Goal: Information Seeking & Learning: Check status

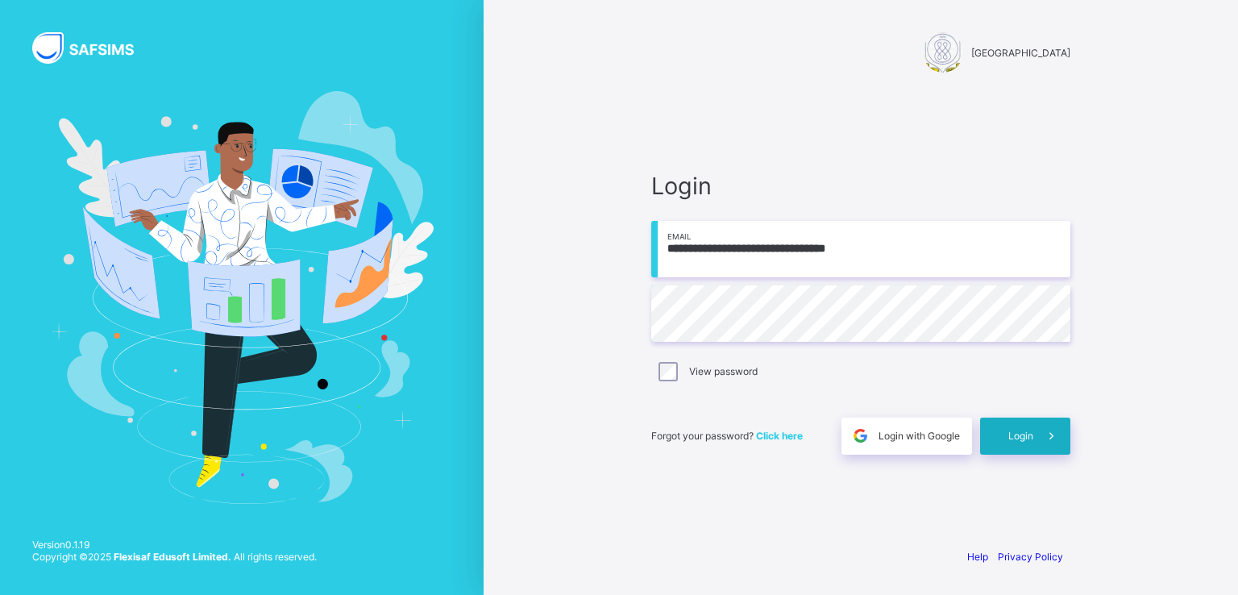
click at [1023, 441] on span "Login" at bounding box center [1020, 435] width 25 height 12
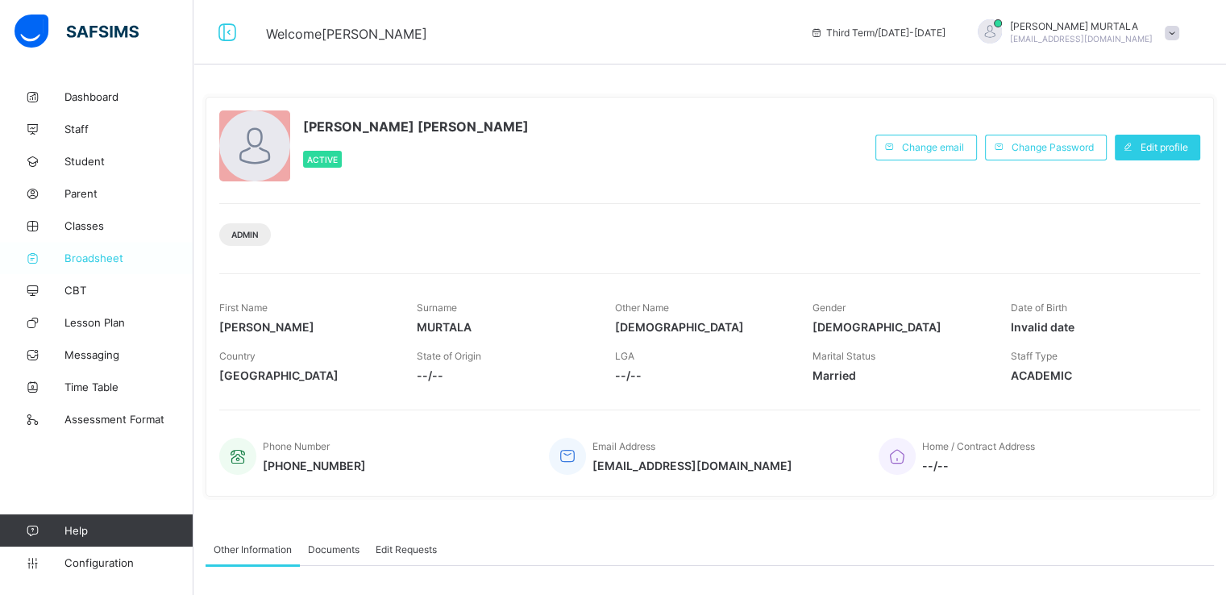
click at [84, 259] on span "Broadsheet" at bounding box center [128, 257] width 129 height 13
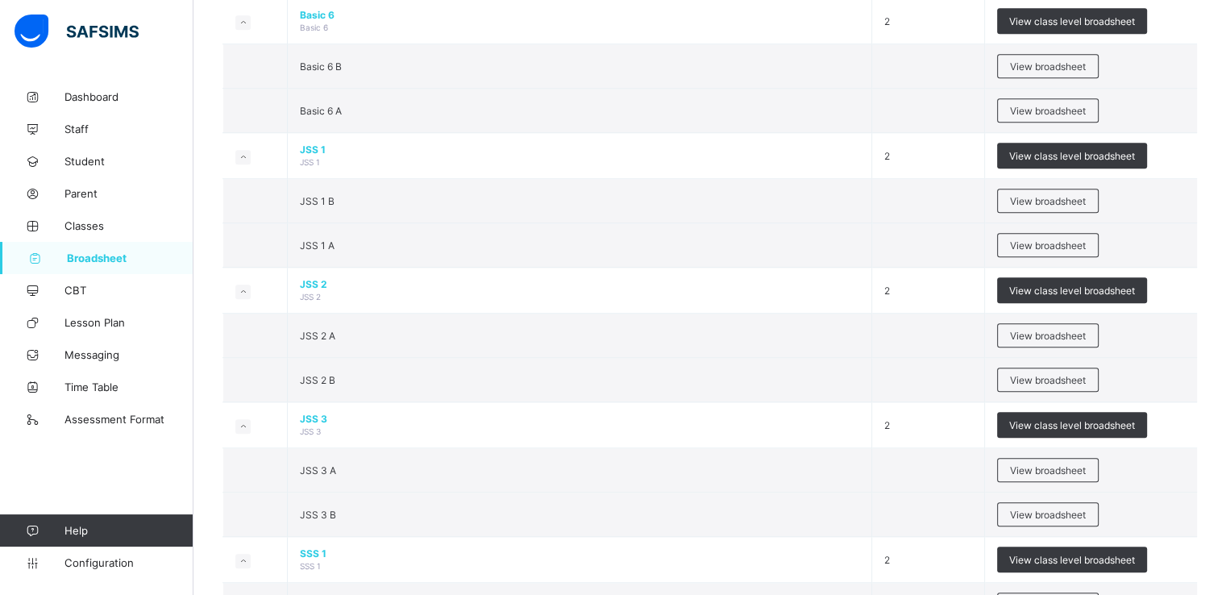
scroll to position [1283, 0]
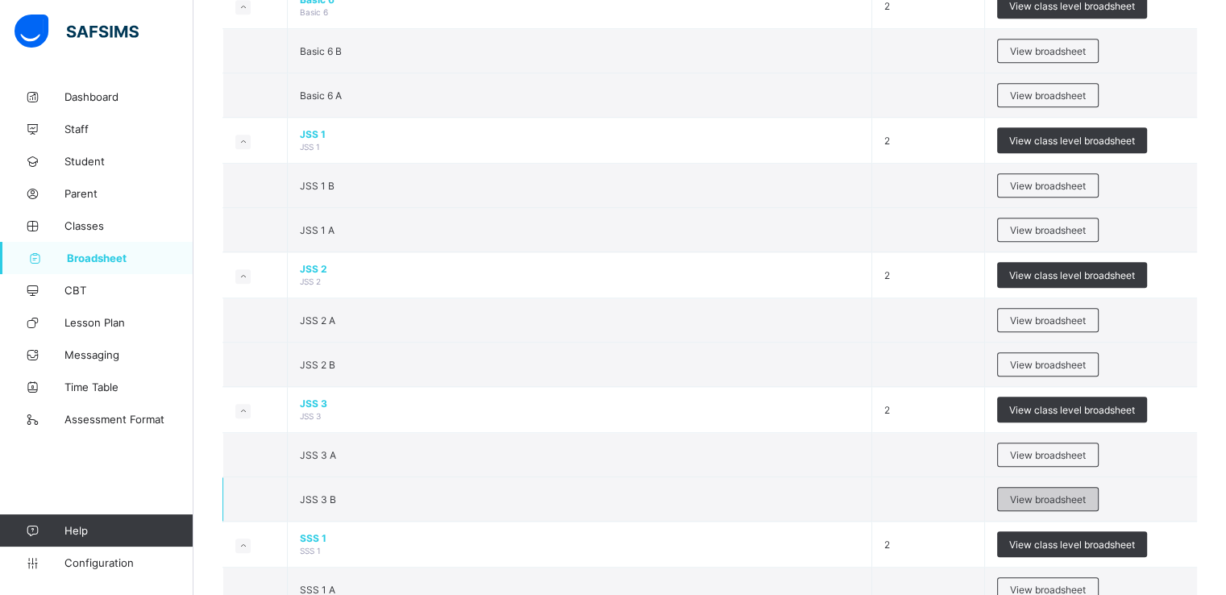
click at [1053, 493] on span "View broadsheet" at bounding box center [1048, 499] width 76 height 12
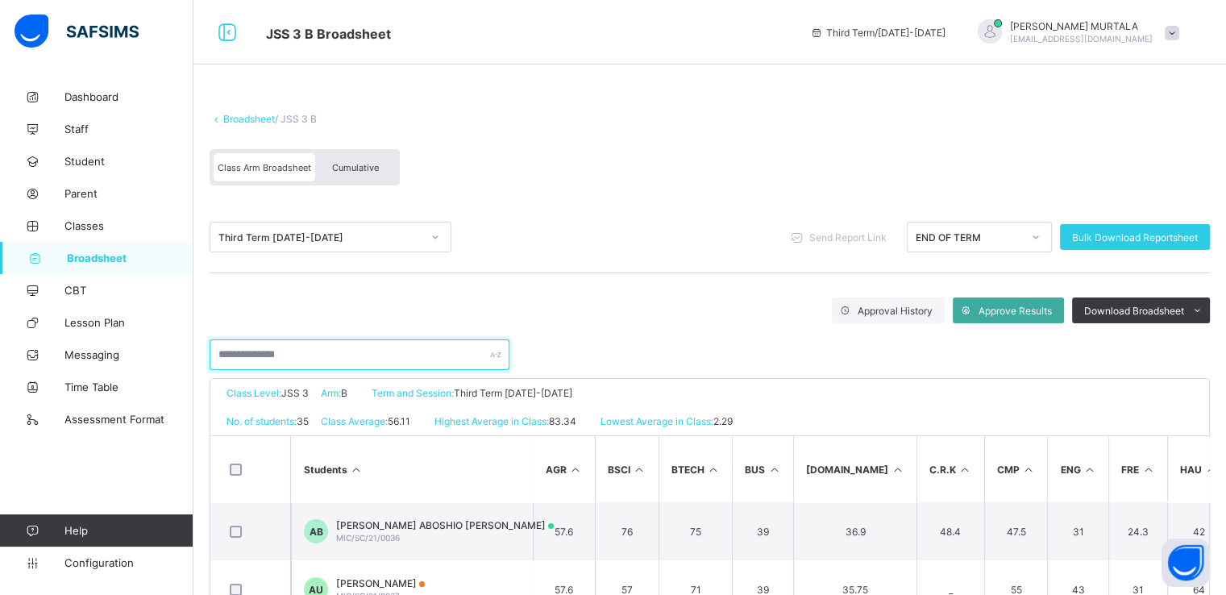
click at [303, 354] on input "text" at bounding box center [359, 354] width 300 height 31
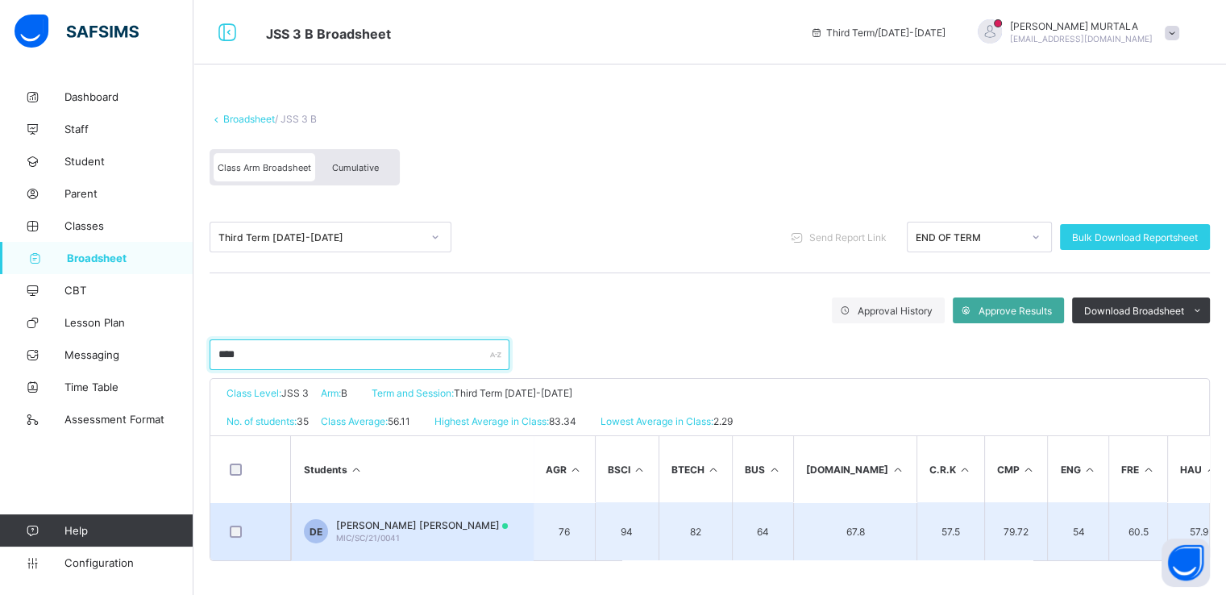
type input "****"
click at [385, 526] on span "DAVID EFFAH ENOCH" at bounding box center [422, 525] width 172 height 12
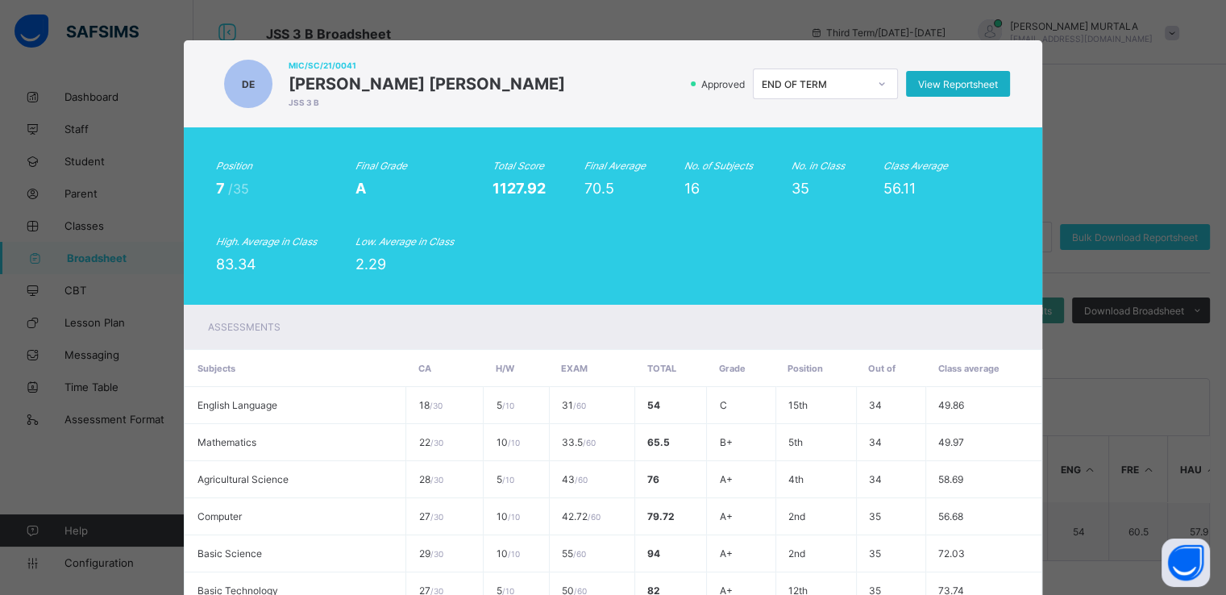
click at [965, 81] on span "View Reportsheet" at bounding box center [958, 84] width 80 height 12
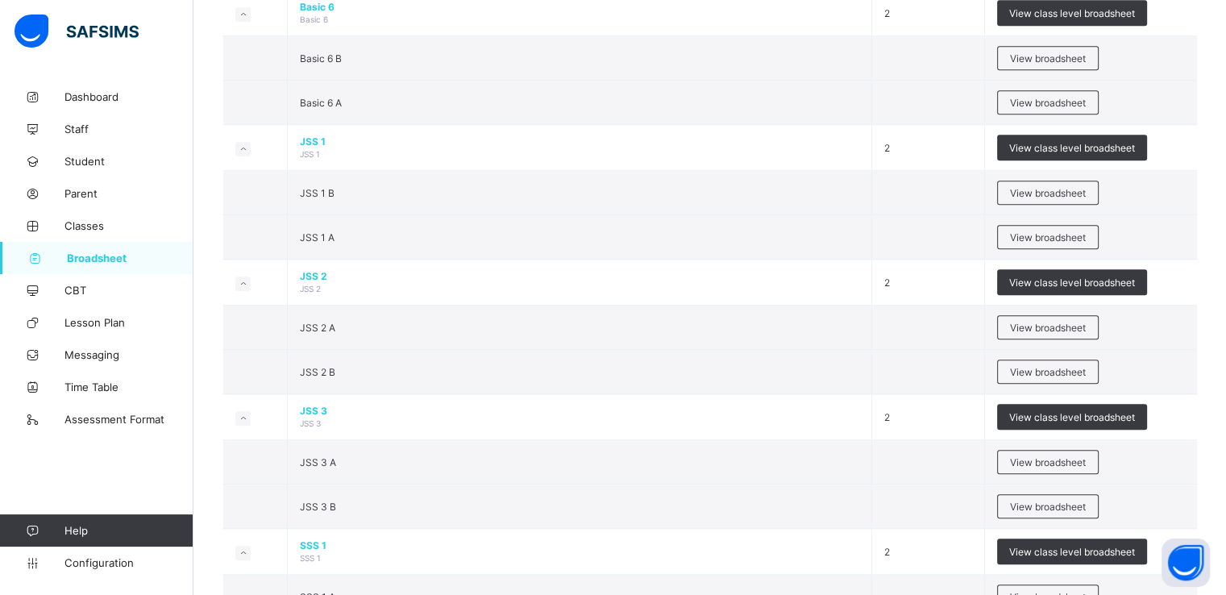
scroll to position [1291, 0]
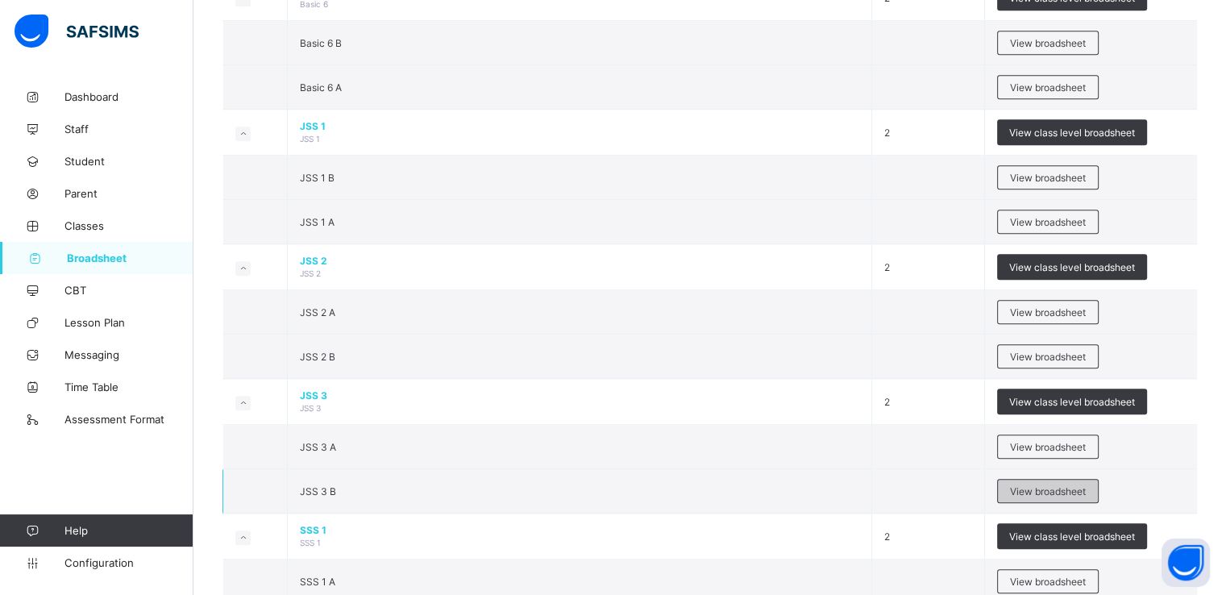
click at [1054, 485] on span "View broadsheet" at bounding box center [1048, 491] width 76 height 12
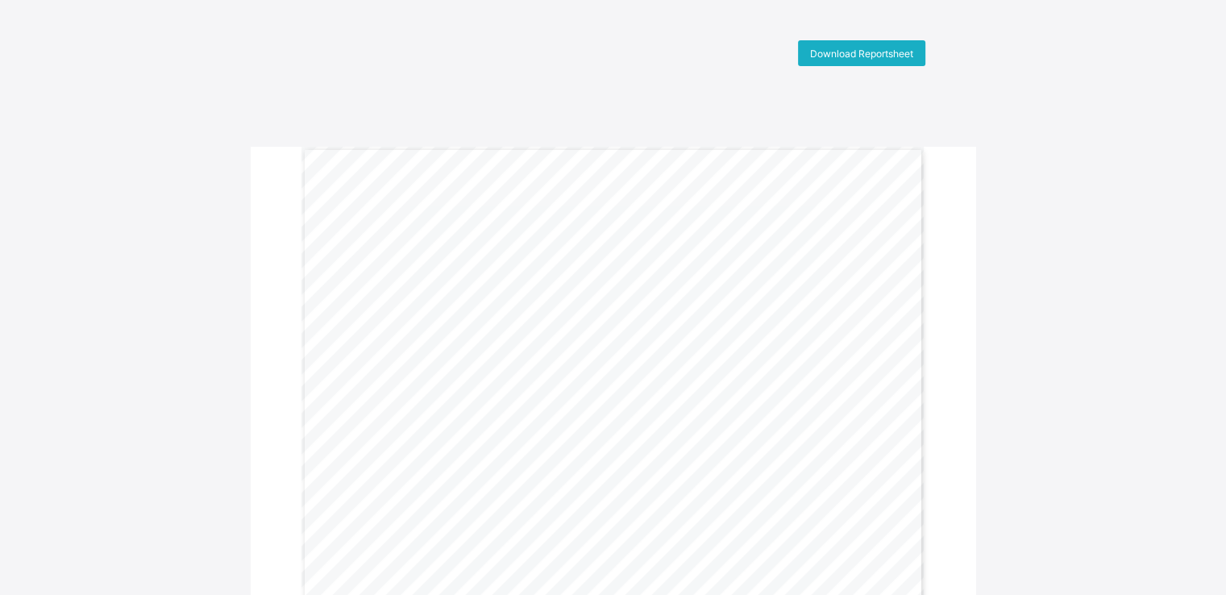
click at [852, 49] on span "Download Reportsheet" at bounding box center [861, 54] width 103 height 12
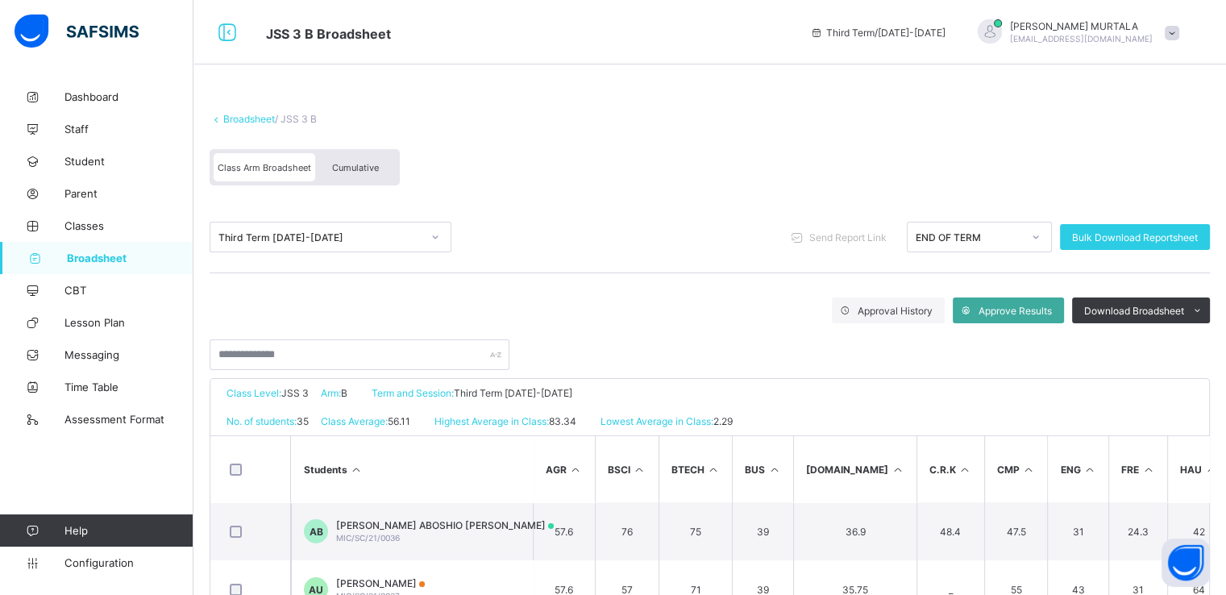
click at [350, 162] on span "Cumulative" at bounding box center [355, 167] width 47 height 11
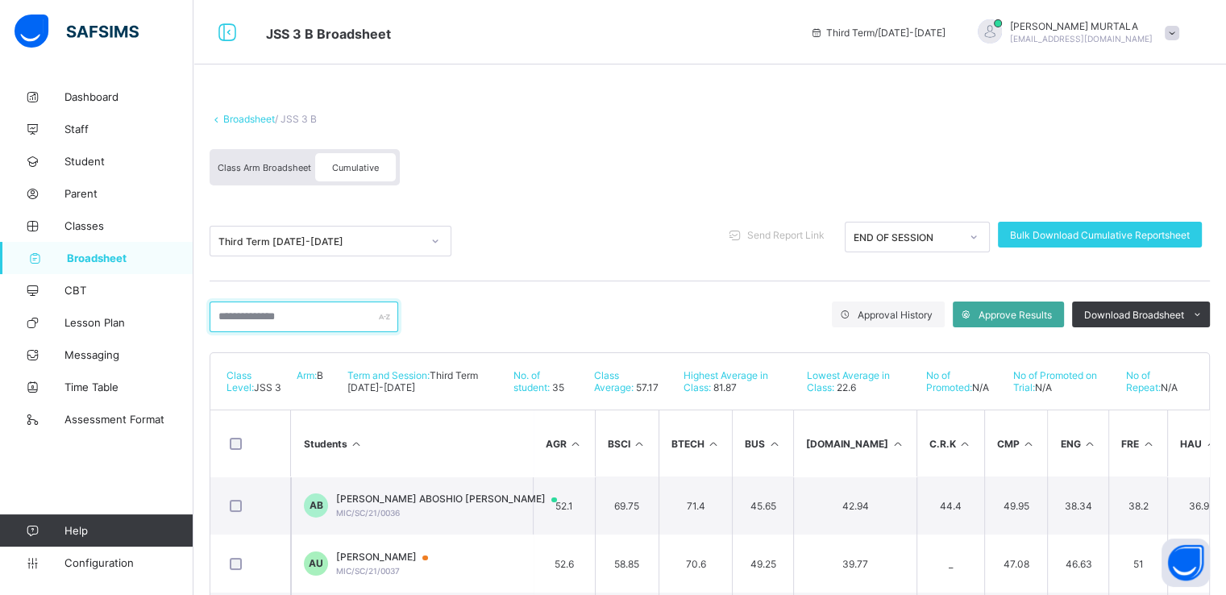
click at [288, 320] on input "text" at bounding box center [303, 316] width 189 height 31
type input "****"
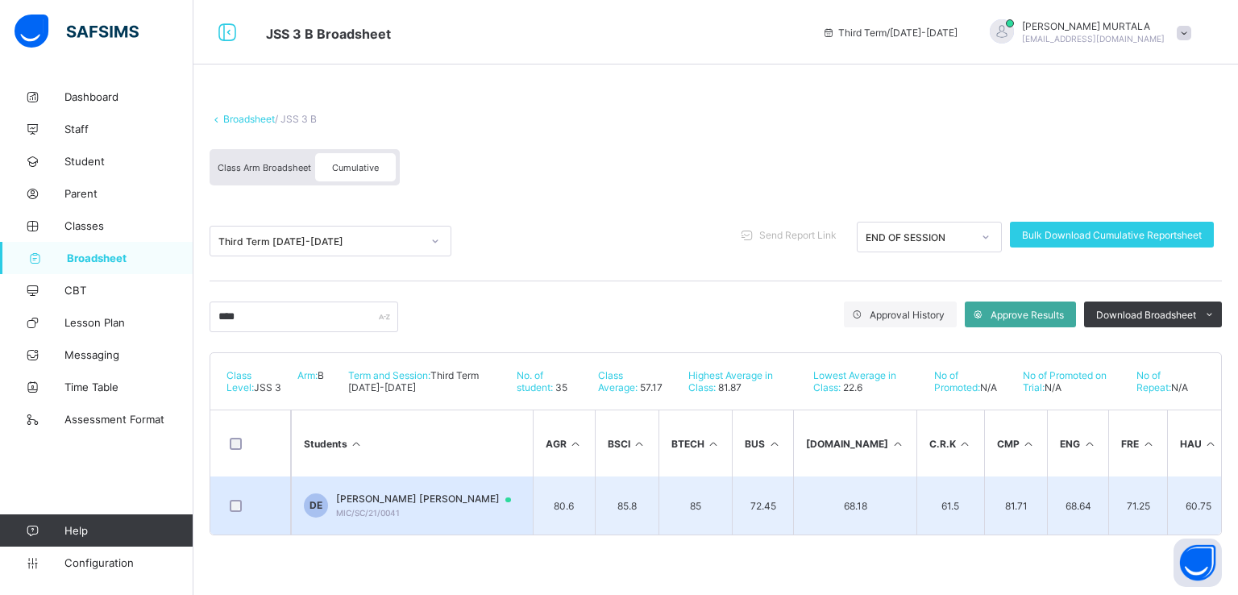
click at [371, 500] on span "[PERSON_NAME] [PERSON_NAME]" at bounding box center [431, 498] width 190 height 13
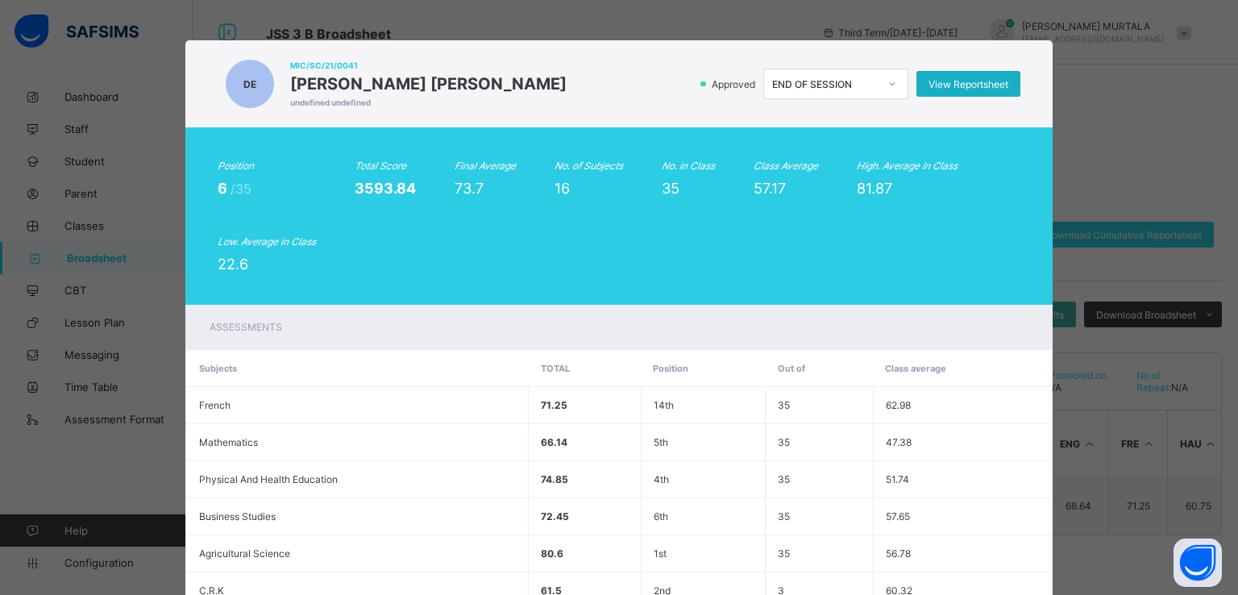
click at [938, 76] on div "View Reportsheet" at bounding box center [968, 84] width 104 height 26
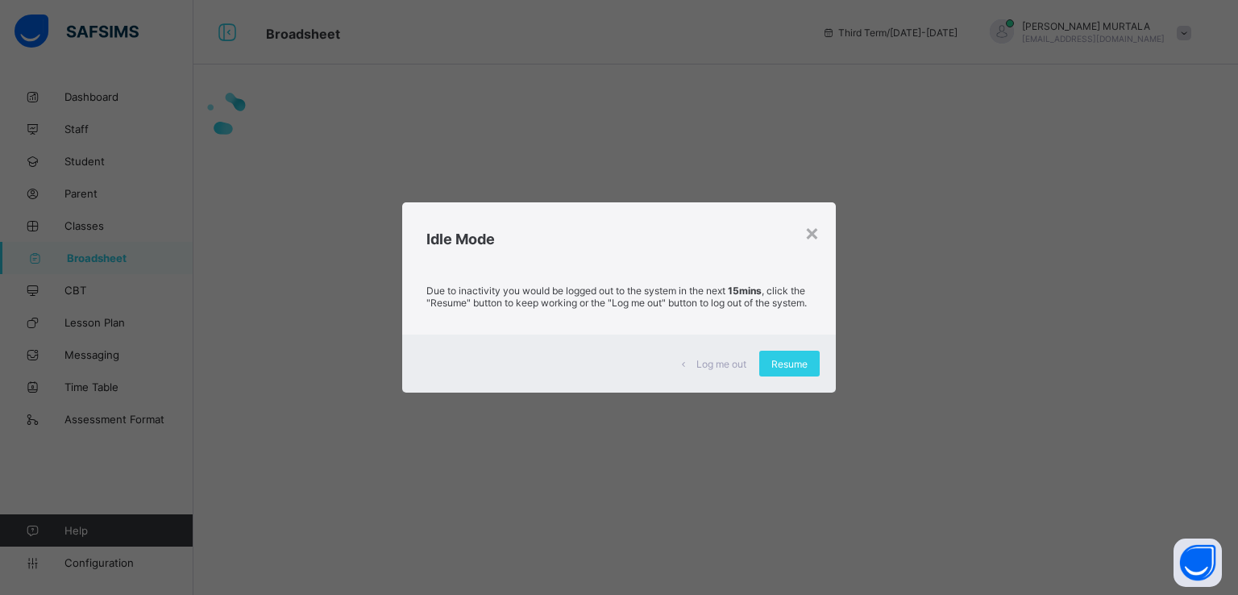
click at [786, 352] on div "Log me out Resume" at bounding box center [619, 363] width 434 height 58
click at [785, 376] on div "Resume" at bounding box center [789, 364] width 60 height 26
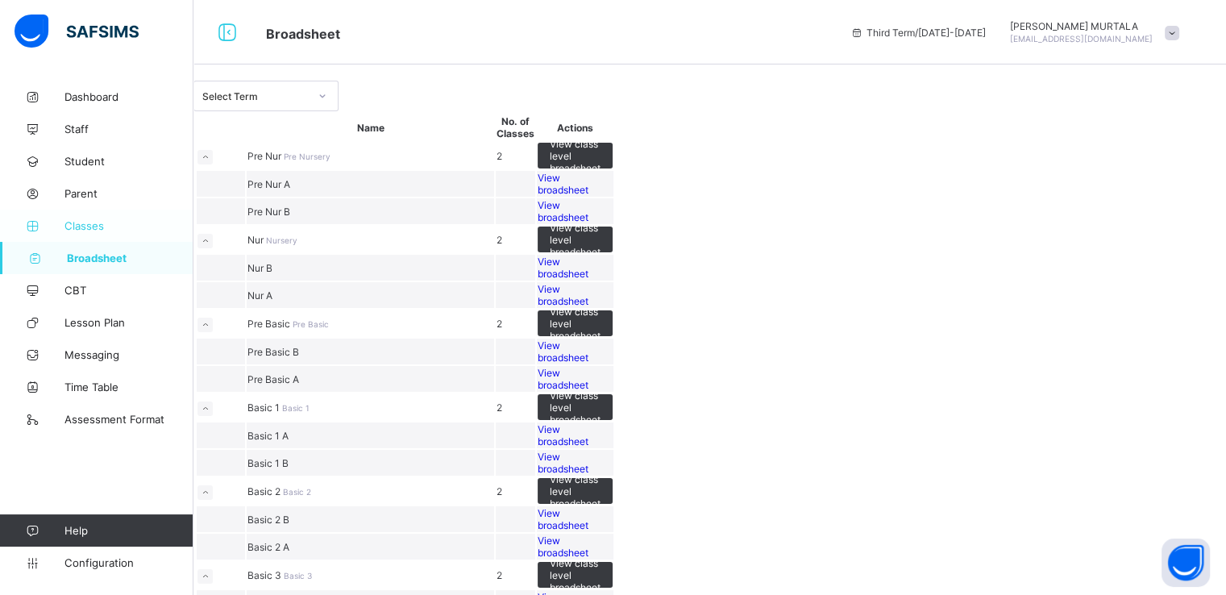
click at [85, 222] on span "Classes" at bounding box center [128, 225] width 129 height 13
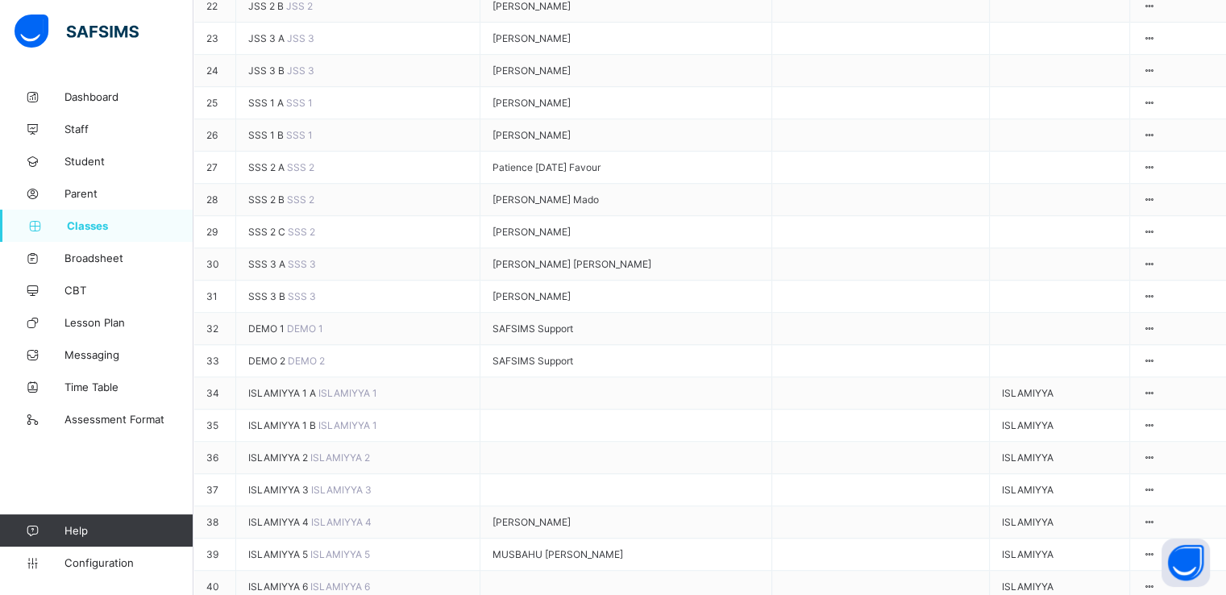
scroll to position [985, 0]
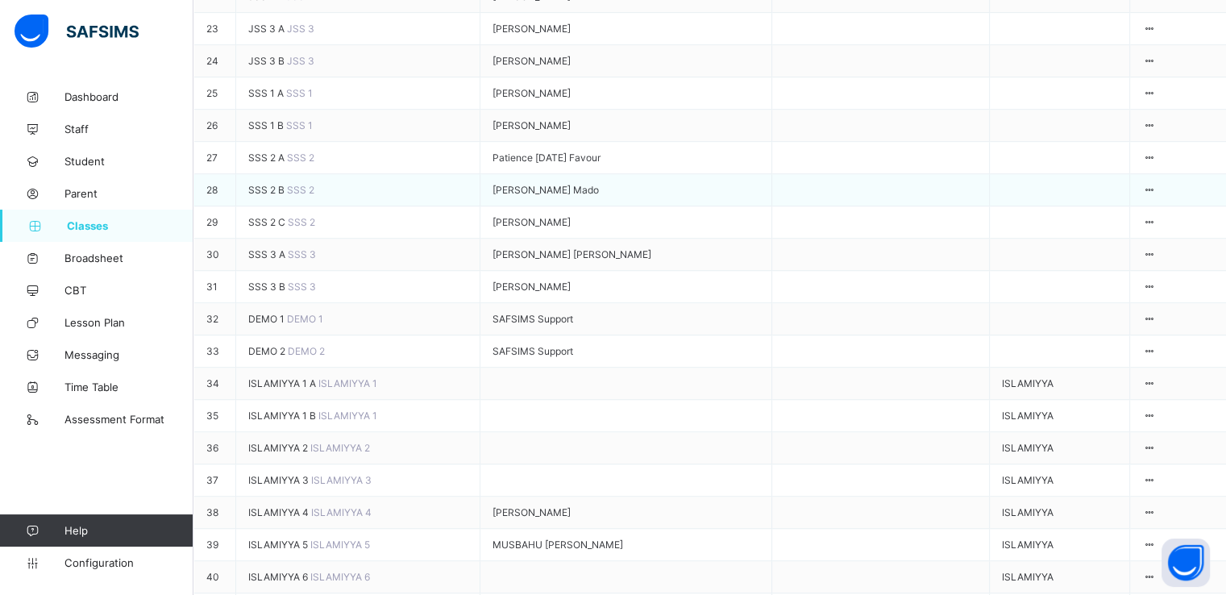
click at [287, 196] on span "SSS 2 B" at bounding box center [267, 190] width 39 height 12
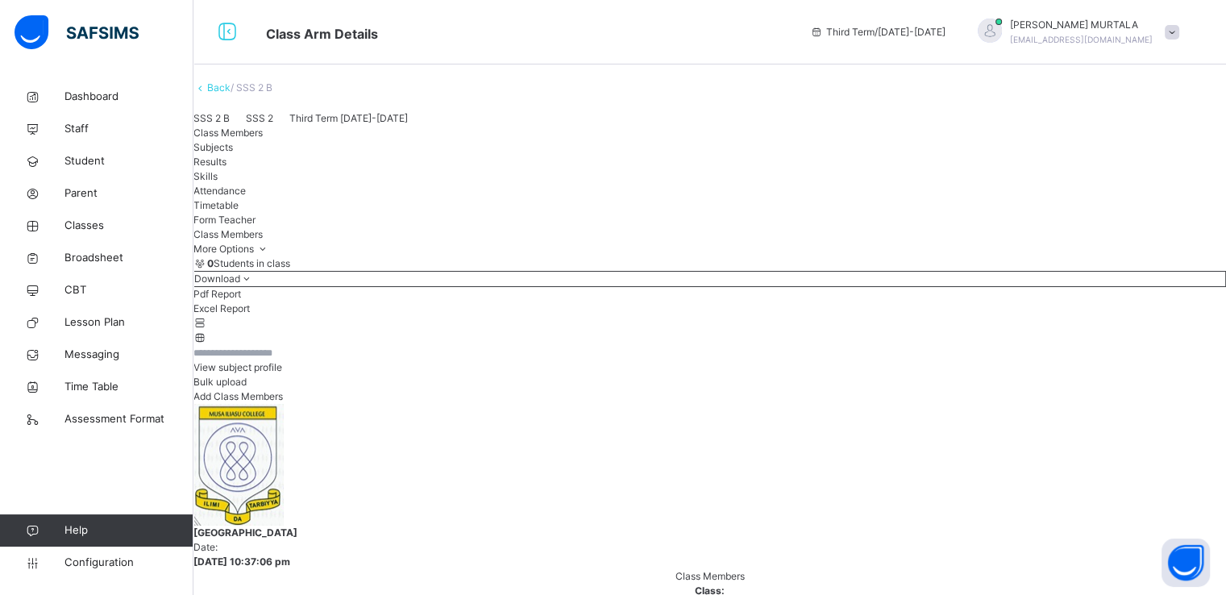
click at [233, 153] on span "Subjects" at bounding box center [212, 147] width 39 height 12
click at [251, 139] on span "Class Members" at bounding box center [227, 133] width 69 height 12
click at [282, 373] on span "View subject profile" at bounding box center [237, 367] width 89 height 12
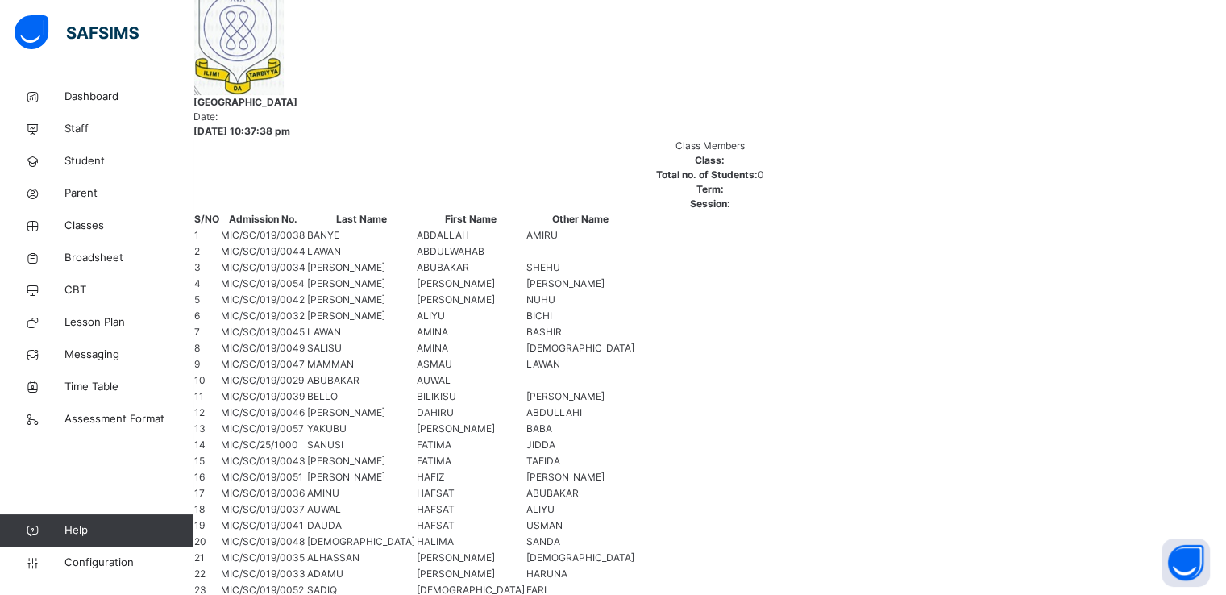
scroll to position [438, 0]
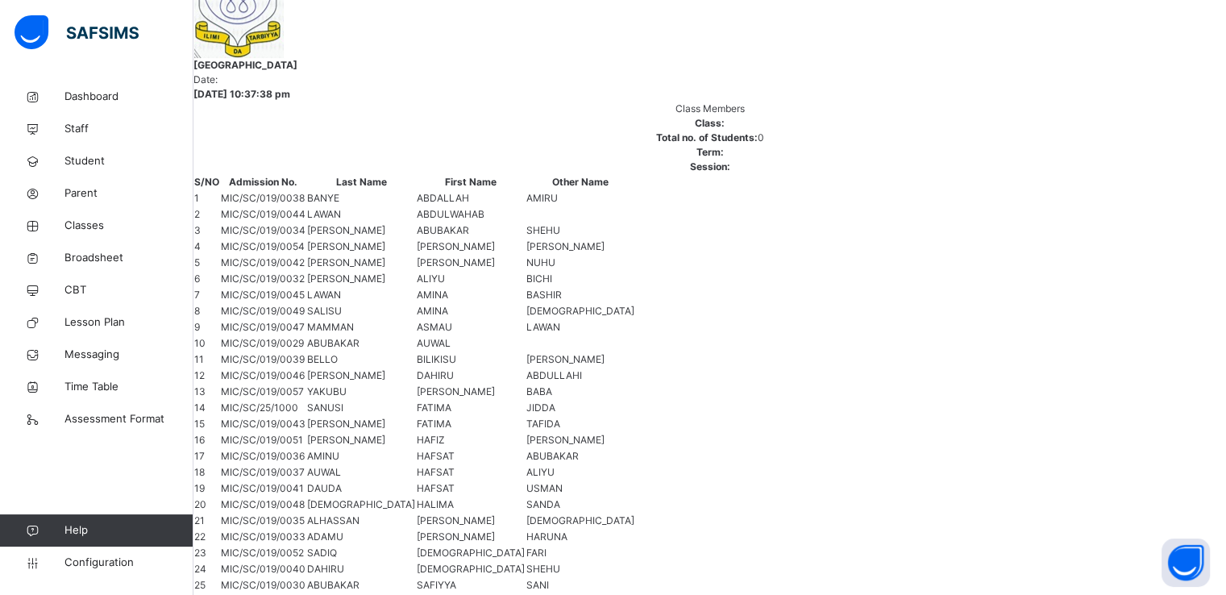
drag, startPoint x: 1209, startPoint y: 197, endPoint x: 1213, endPoint y: 215, distance: 19.0
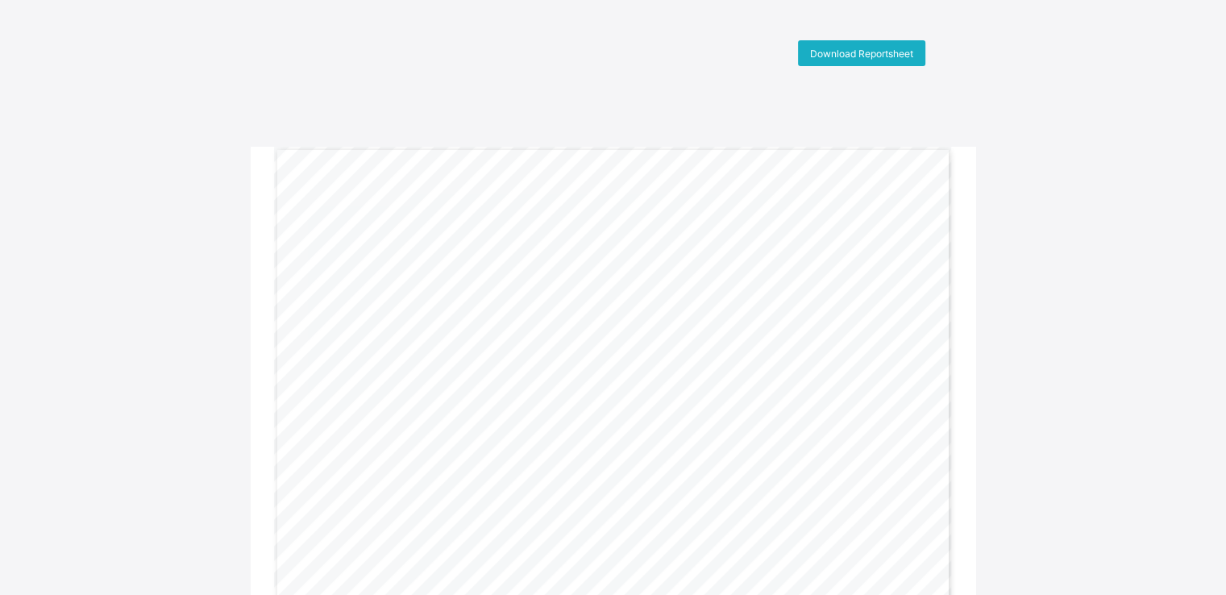
click at [839, 52] on span "Download Reportsheet" at bounding box center [861, 54] width 103 height 12
click at [833, 52] on span "Download Reportsheet" at bounding box center [861, 54] width 103 height 12
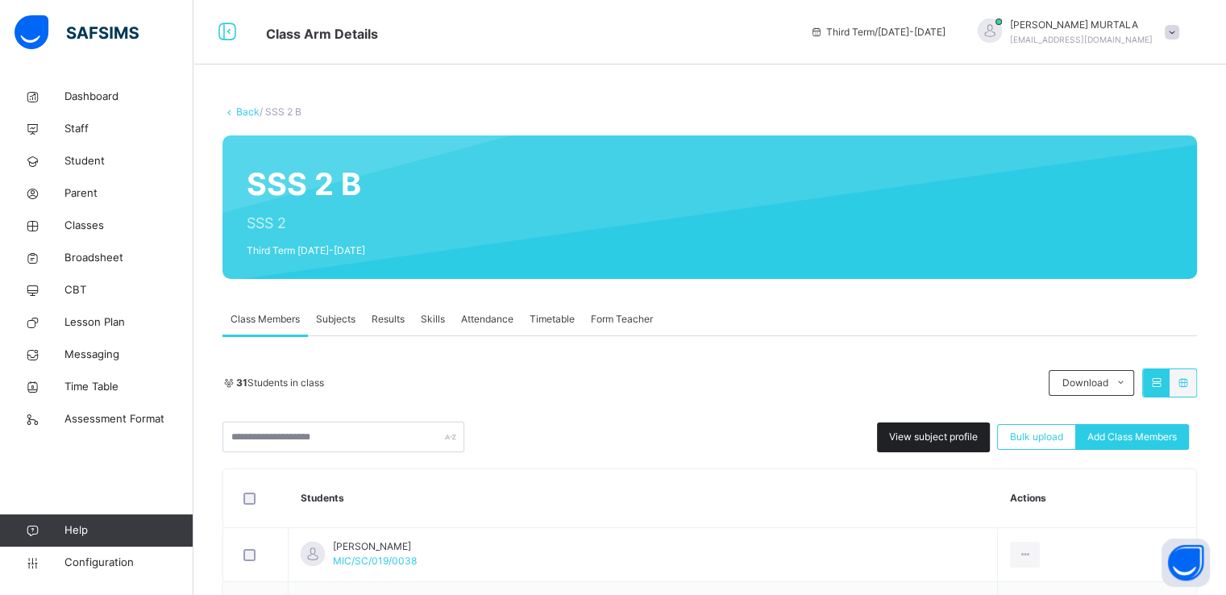
click at [927, 429] on span "View subject profile" at bounding box center [933, 436] width 89 height 15
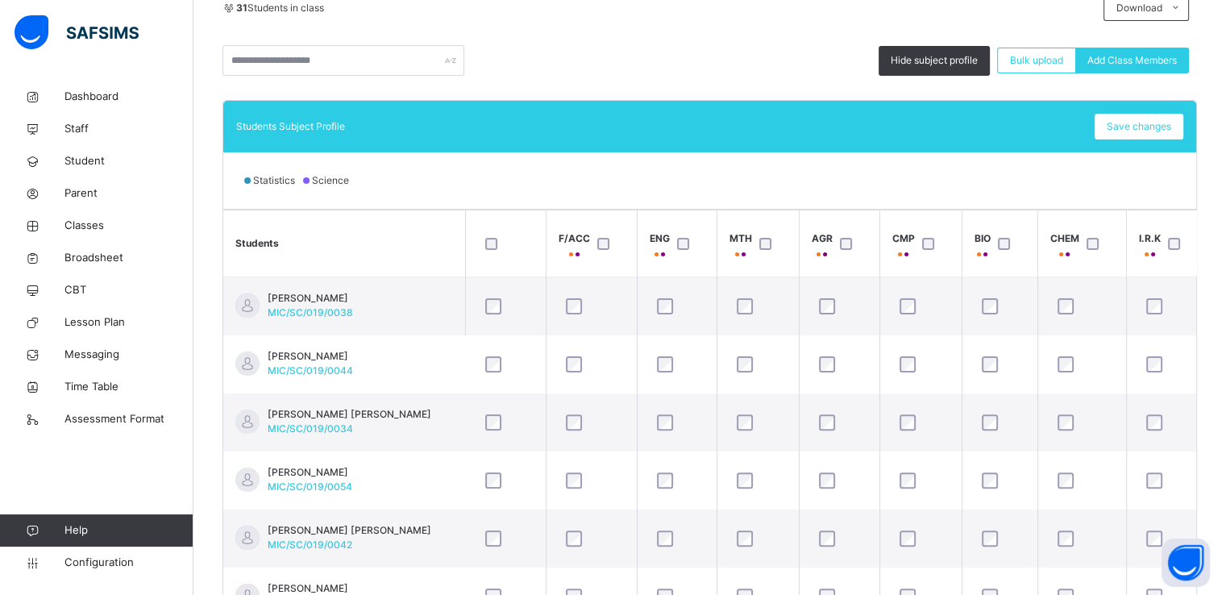
scroll to position [438, 0]
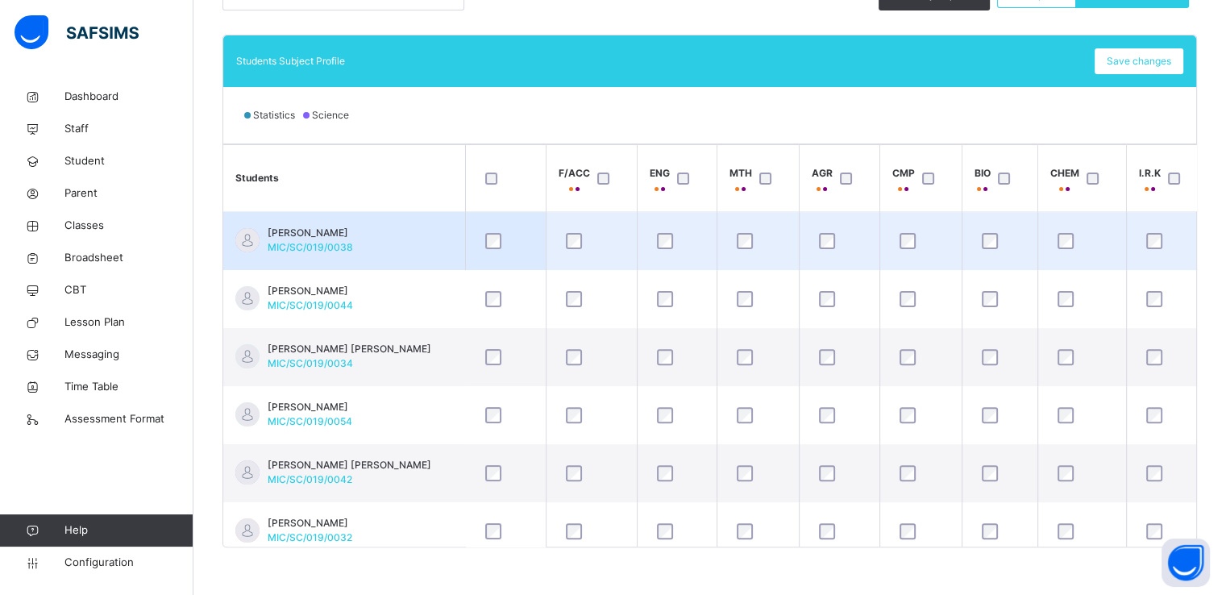
click at [335, 241] on span "MIC/SC/019/0038" at bounding box center [310, 247] width 85 height 12
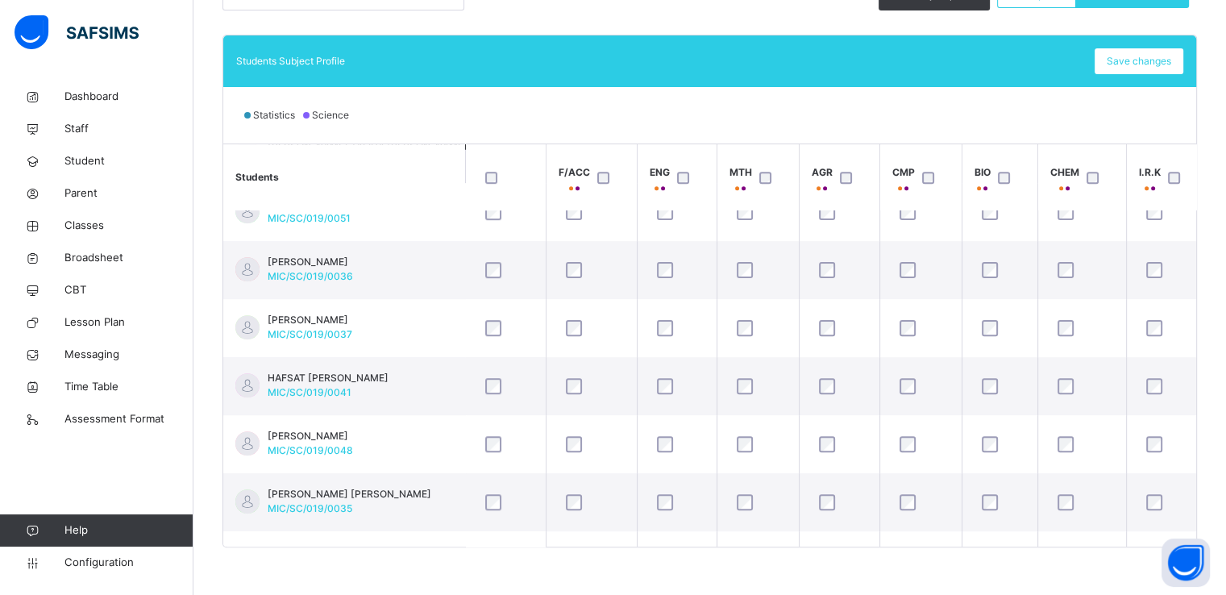
scroll to position [902, 0]
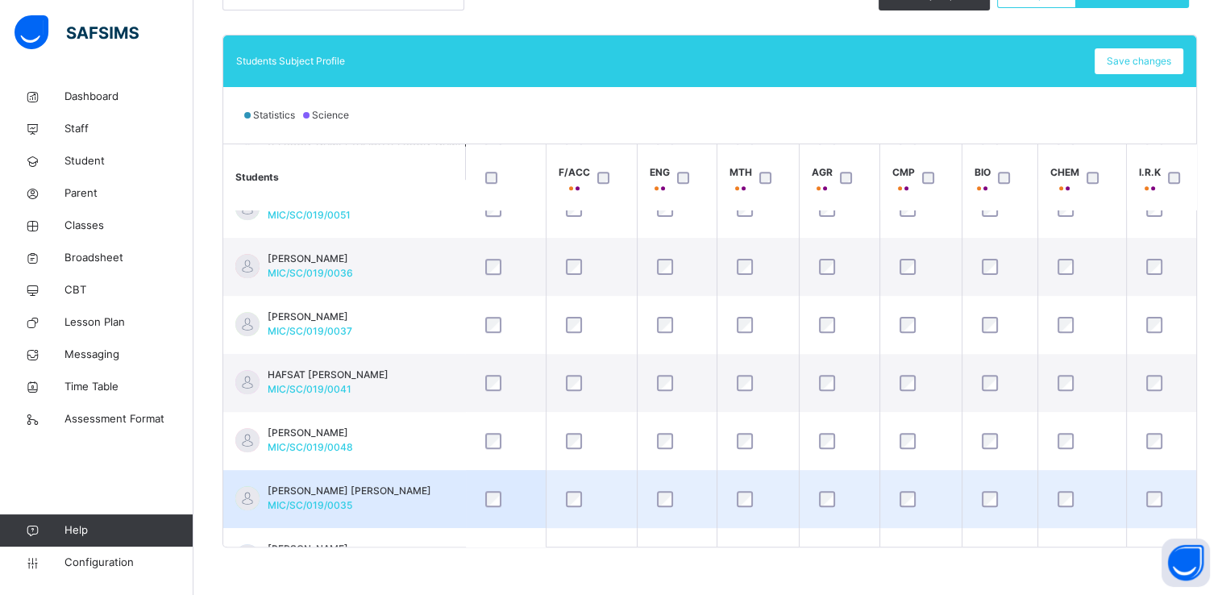
click at [346, 487] on span "[PERSON_NAME] [PERSON_NAME]" at bounding box center [350, 490] width 164 height 15
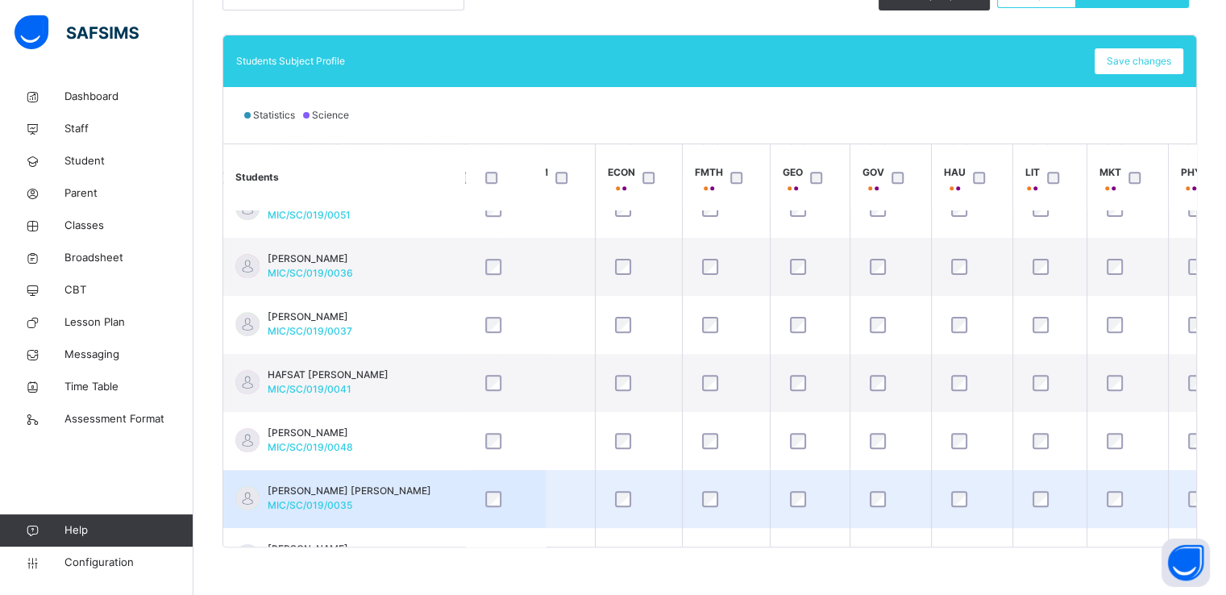
scroll to position [902, 902]
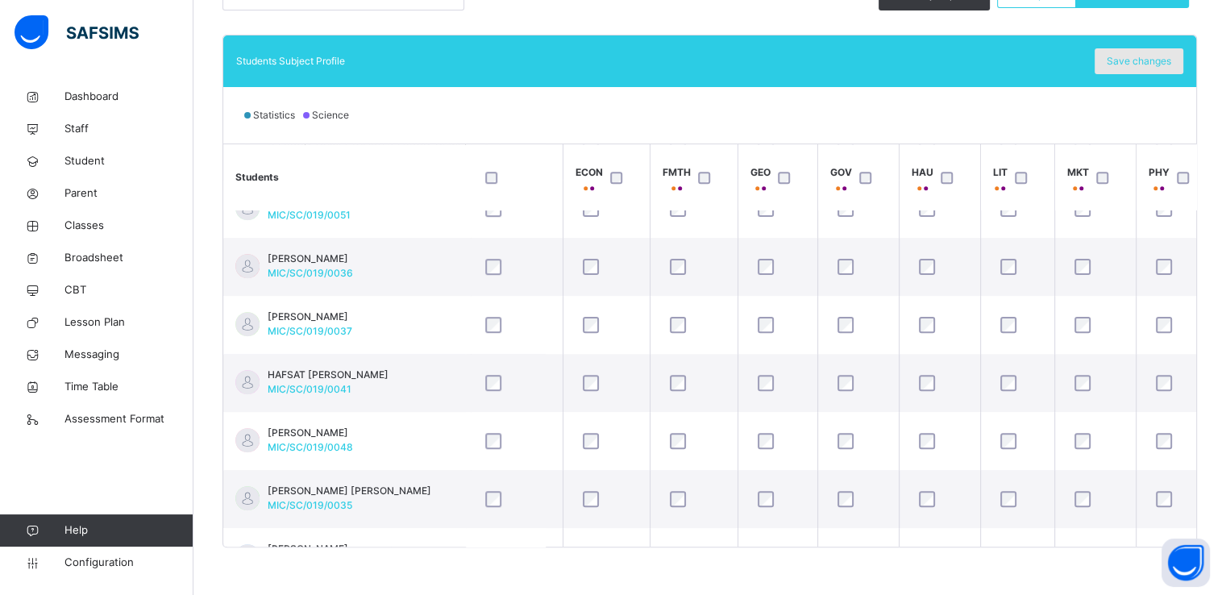
click at [1154, 60] on span "Save changes" at bounding box center [1138, 61] width 64 height 15
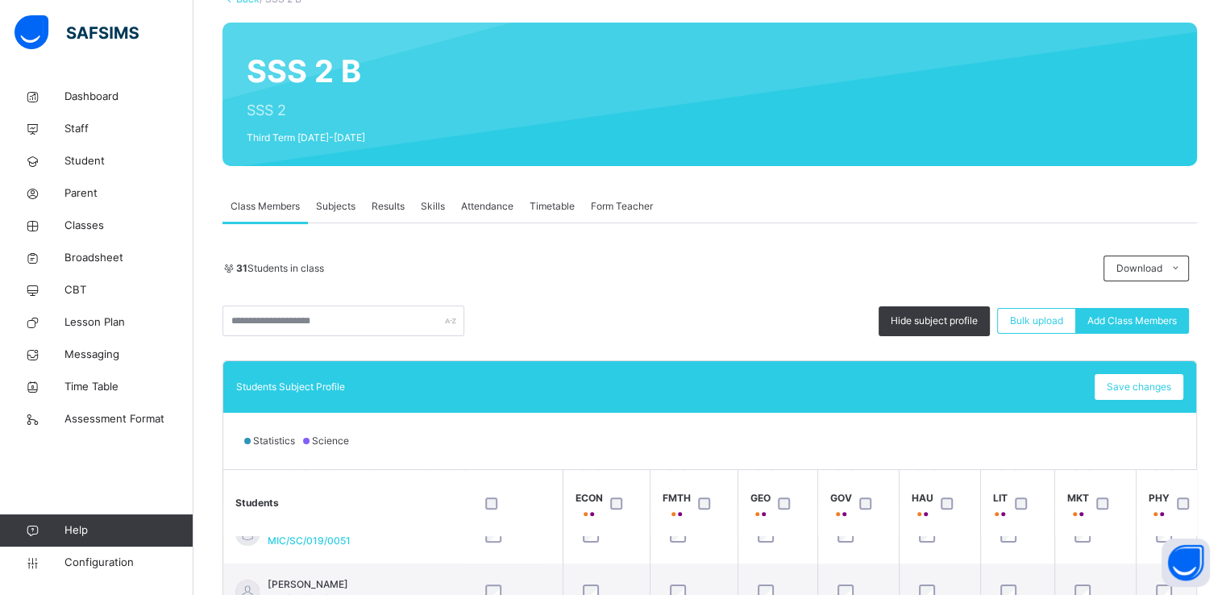
scroll to position [82, 0]
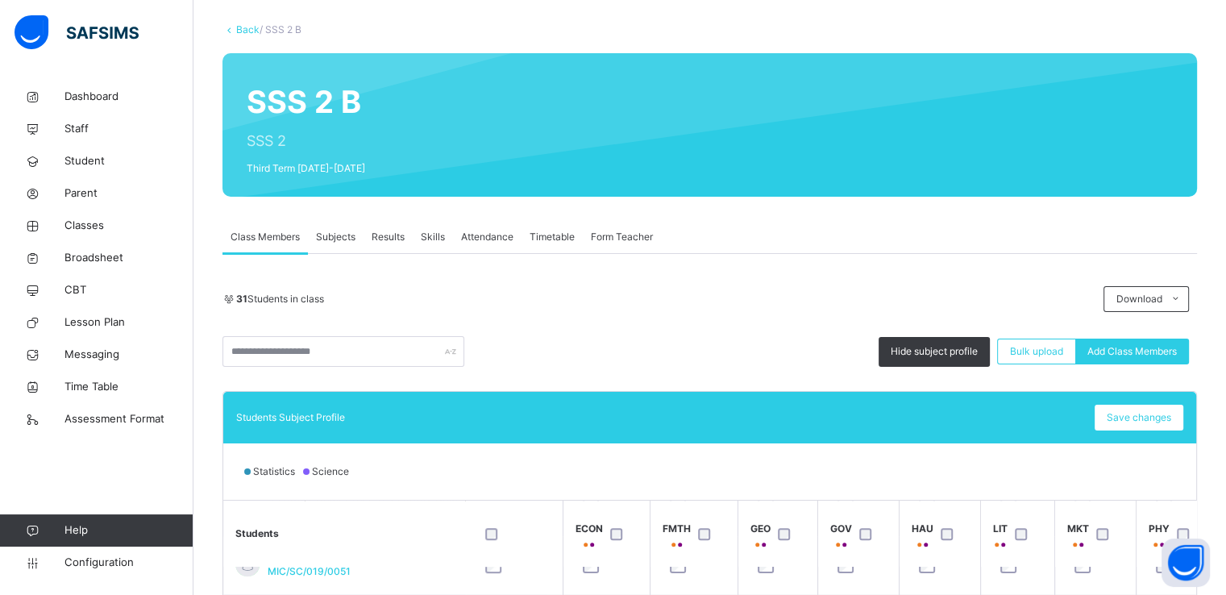
click at [374, 236] on span "Results" at bounding box center [387, 237] width 33 height 15
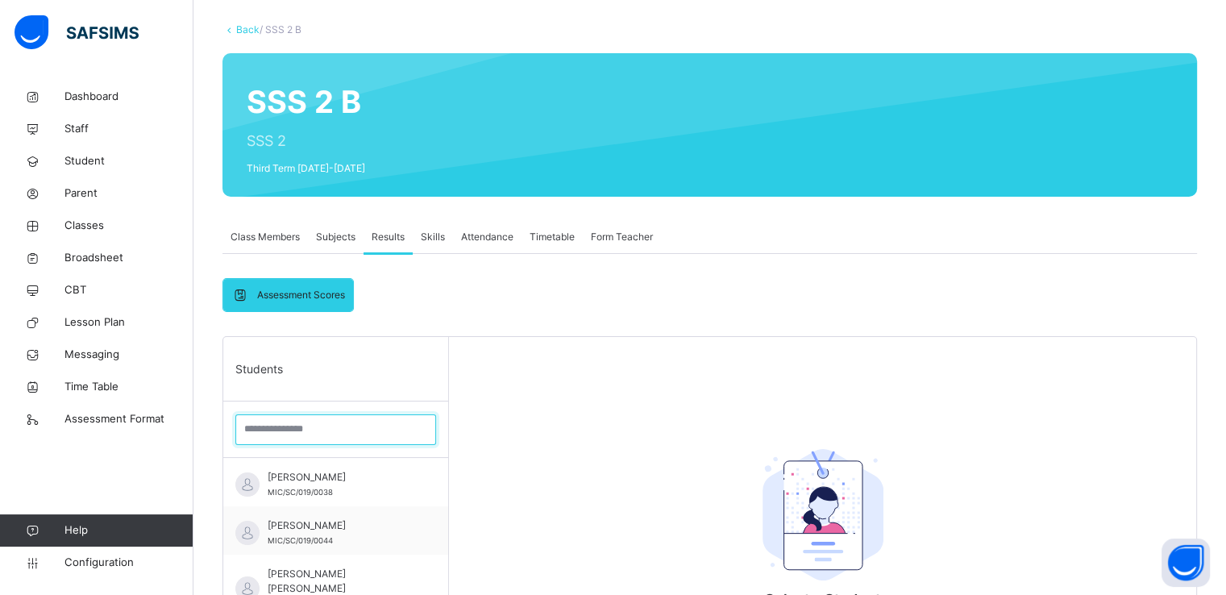
click at [326, 429] on input "search" at bounding box center [335, 429] width 201 height 31
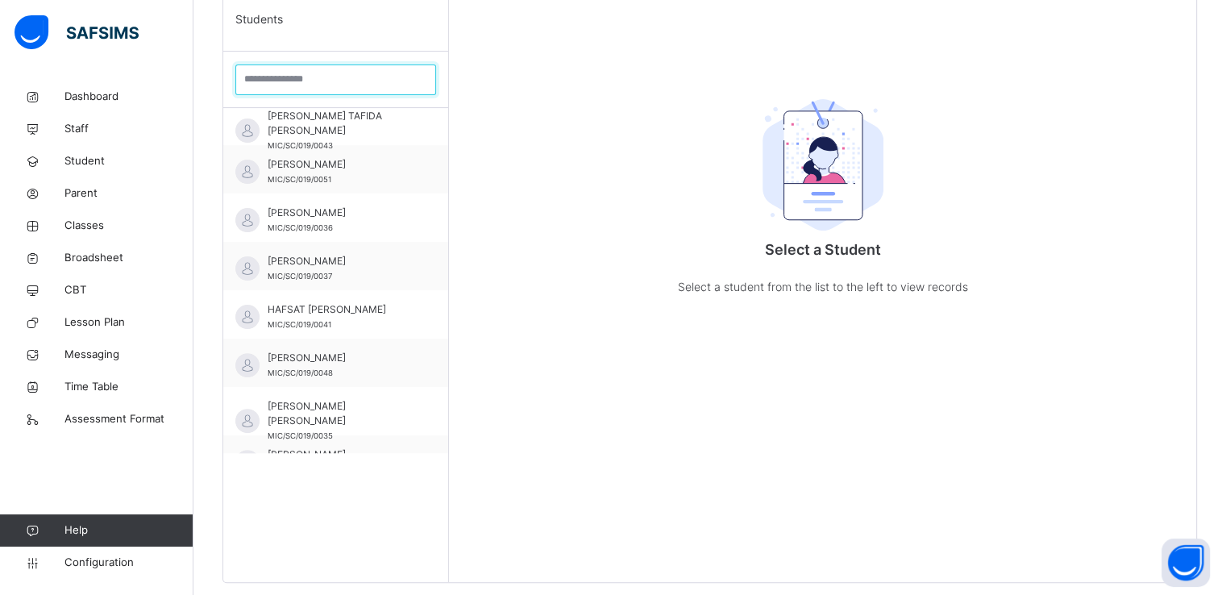
scroll to position [709, 0]
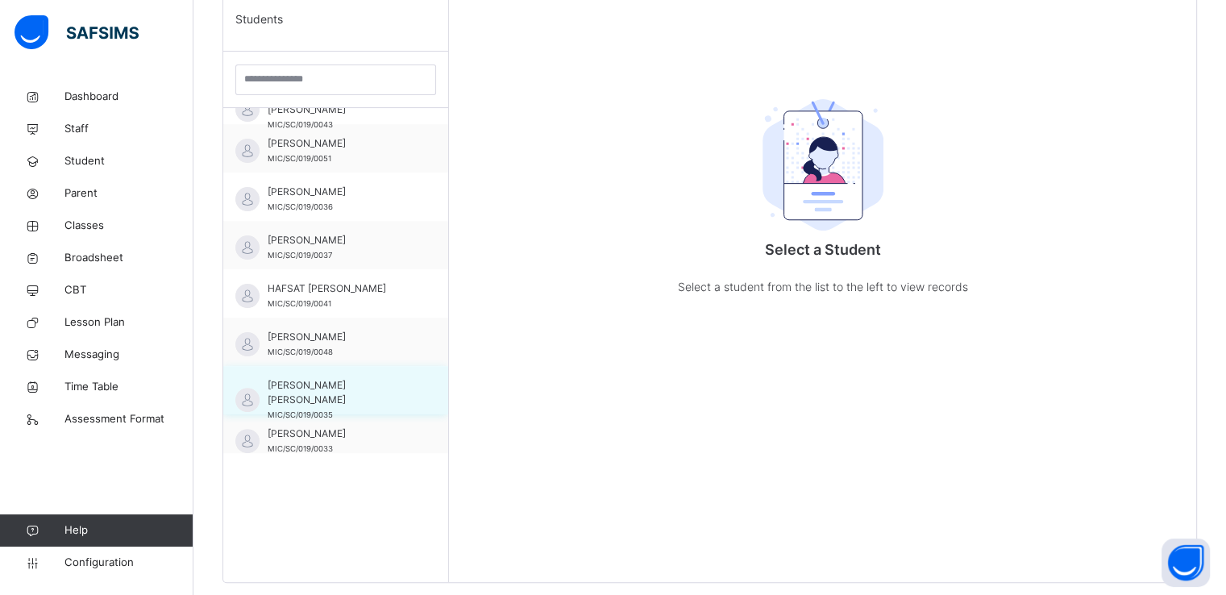
click at [326, 390] on span "[PERSON_NAME] [PERSON_NAME]" at bounding box center [340, 392] width 144 height 29
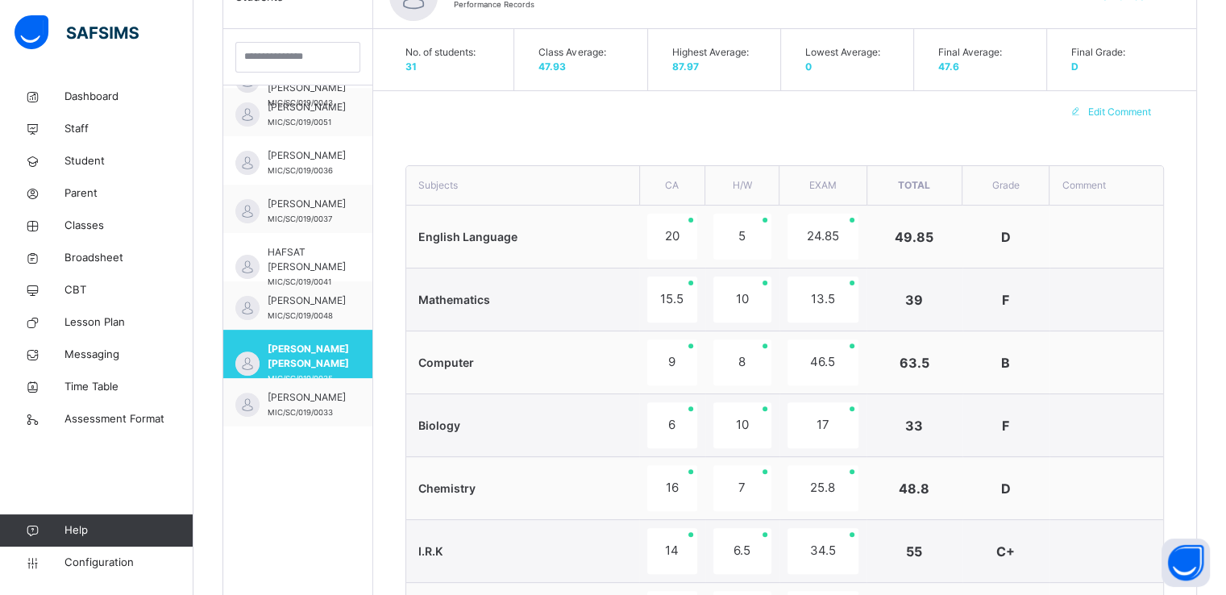
scroll to position [429, 0]
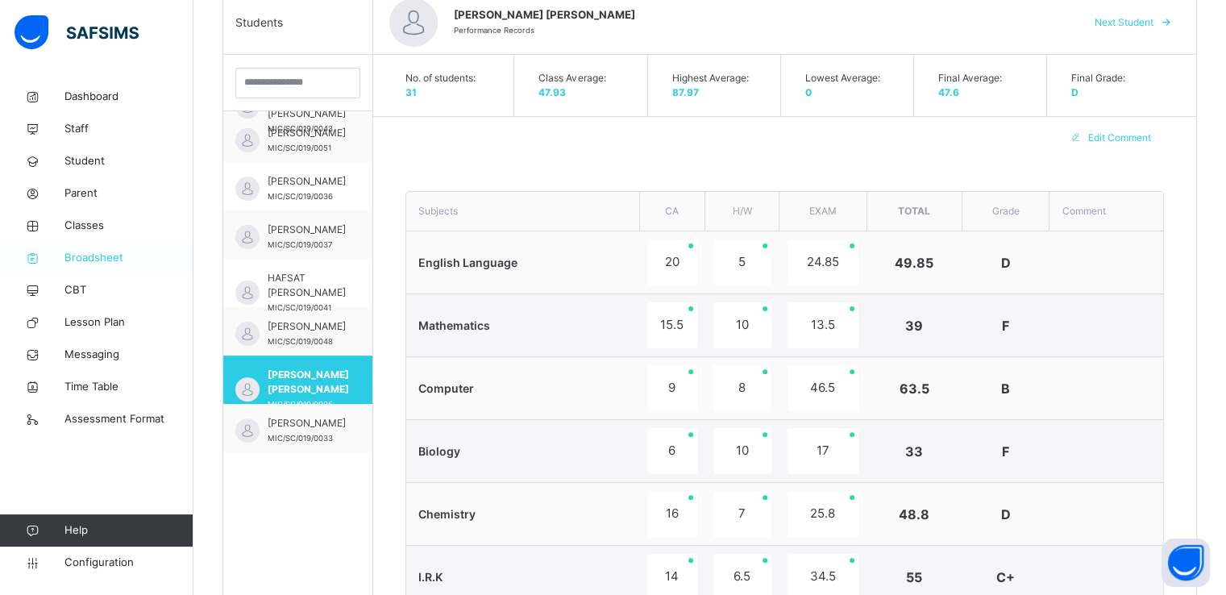
click at [81, 252] on span "Broadsheet" at bounding box center [128, 258] width 129 height 16
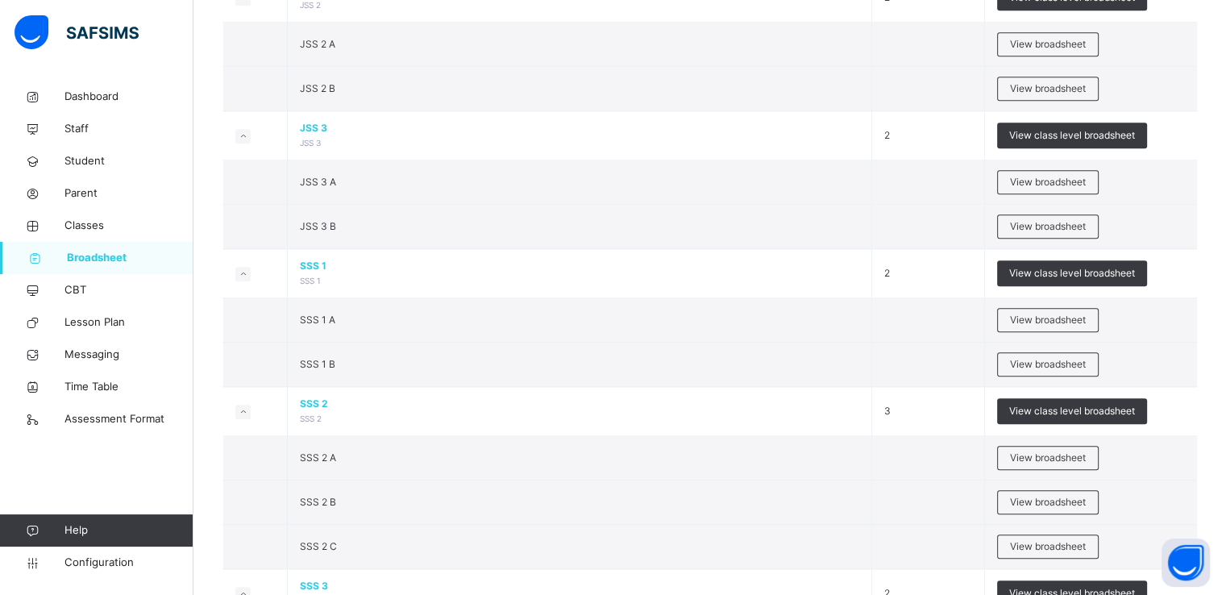
scroll to position [1604, 0]
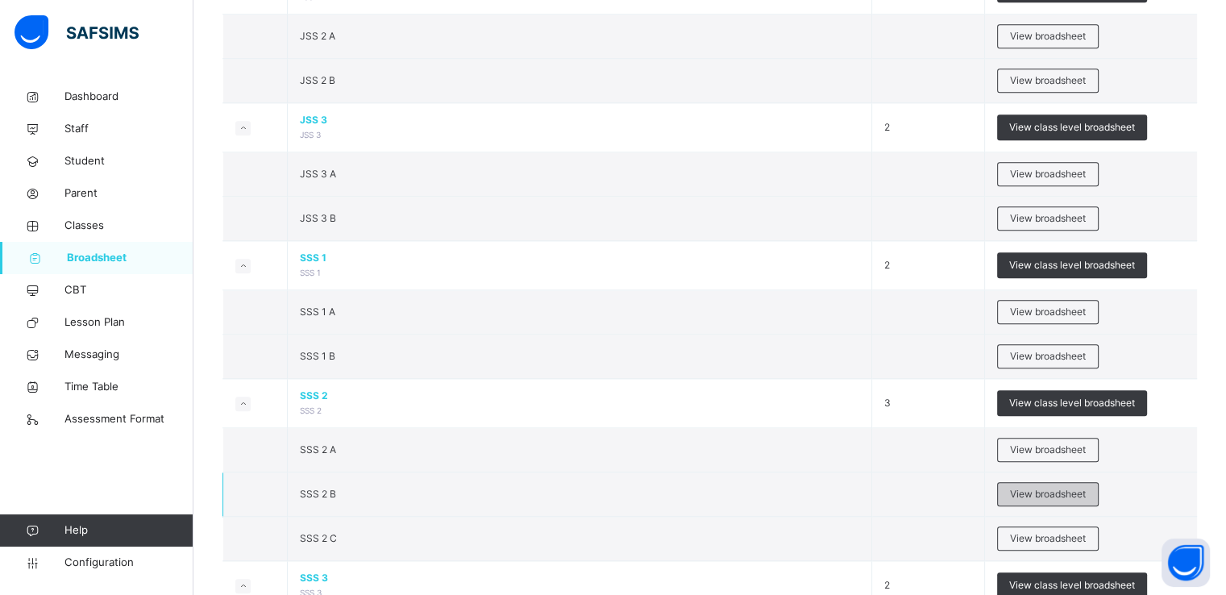
click at [1066, 487] on span "View broadsheet" at bounding box center [1048, 494] width 76 height 15
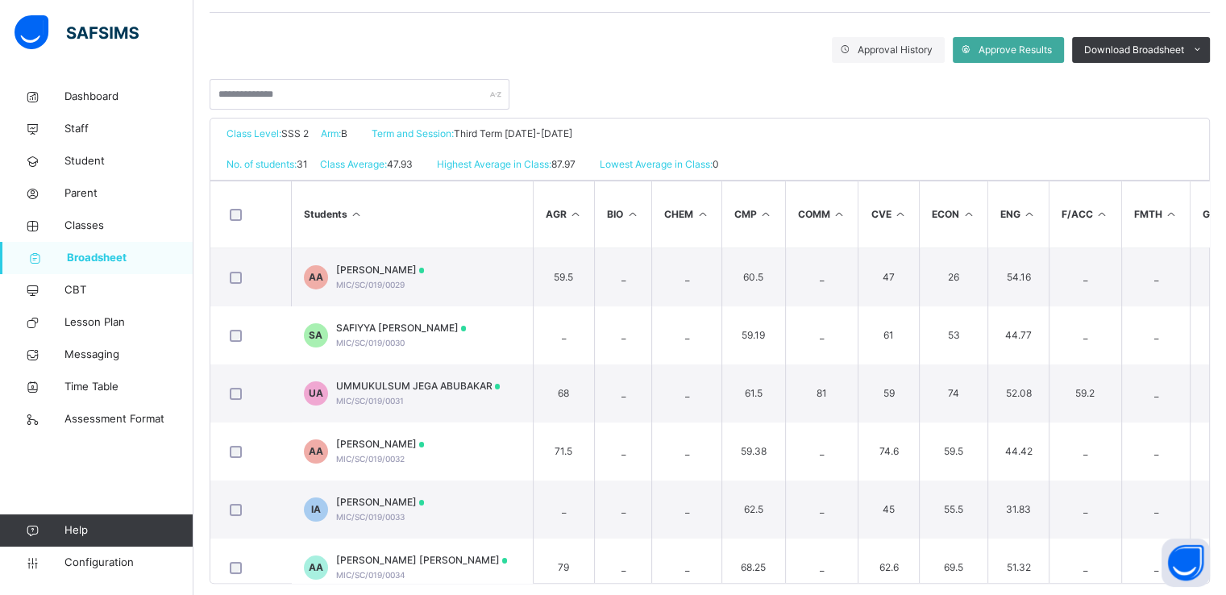
scroll to position [286, 0]
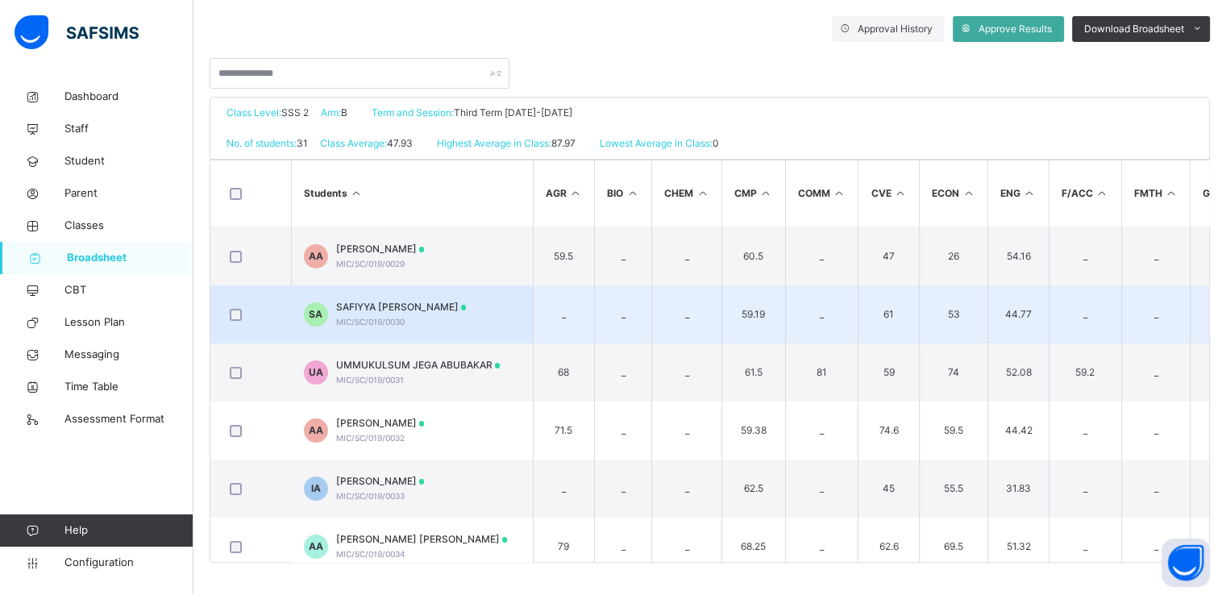
click at [400, 308] on span "SAFIYYA [PERSON_NAME]" at bounding box center [401, 307] width 131 height 15
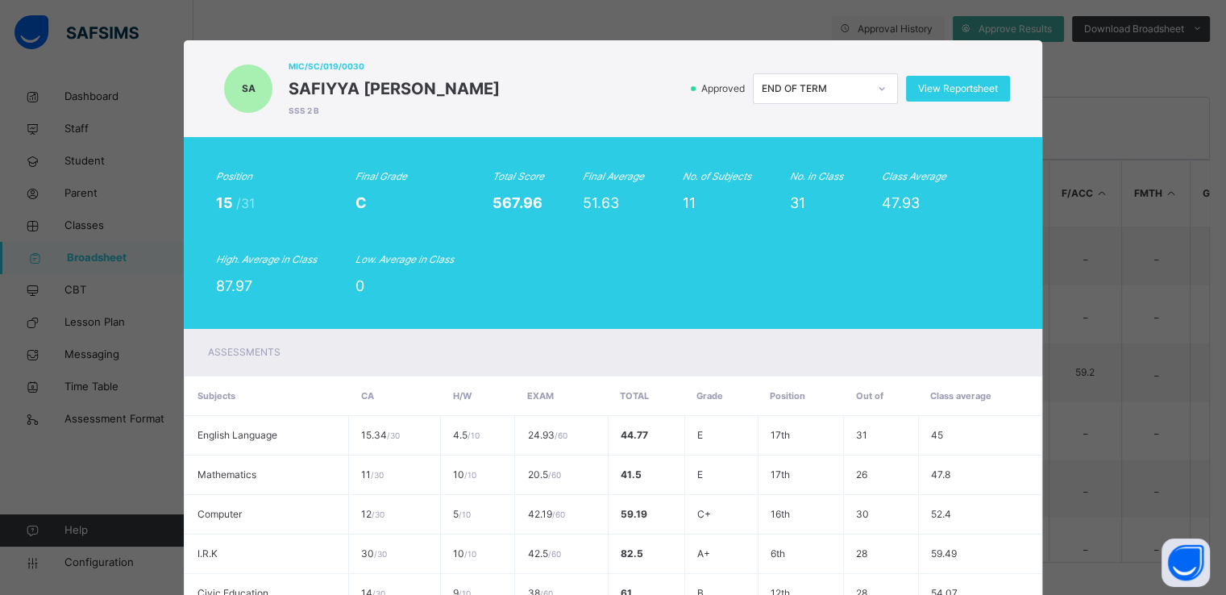
click at [1083, 91] on div "SA MIC/SC/019/0030 SAFIYYA [PERSON_NAME] SSS 2 B Approved END OF TERM View Repo…" at bounding box center [613, 297] width 1226 height 595
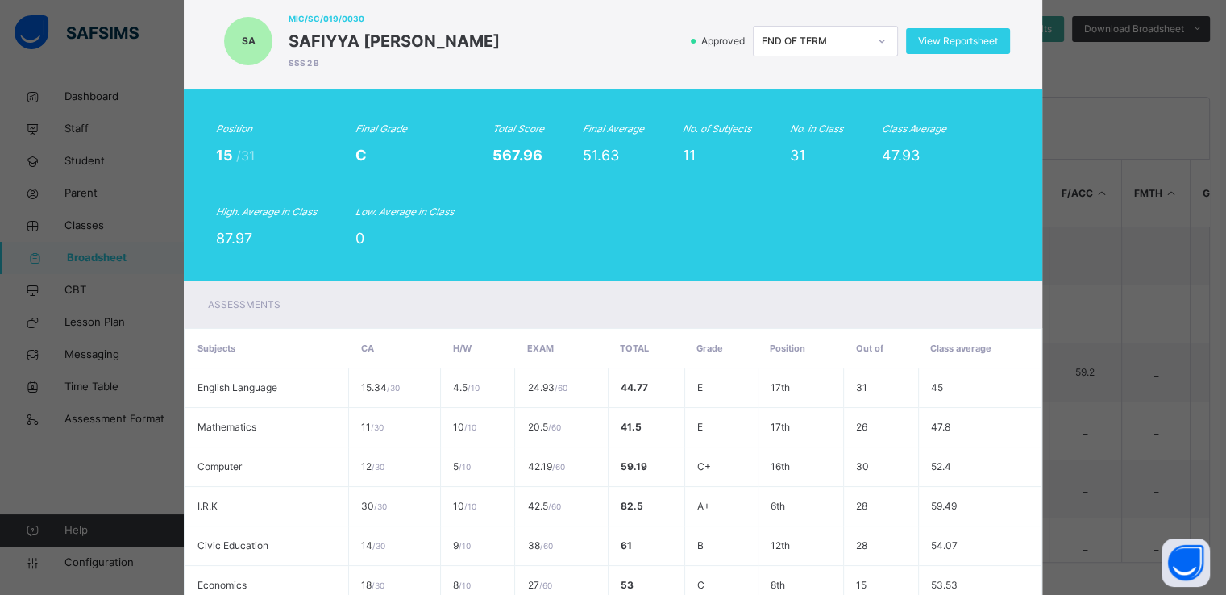
scroll to position [0, 0]
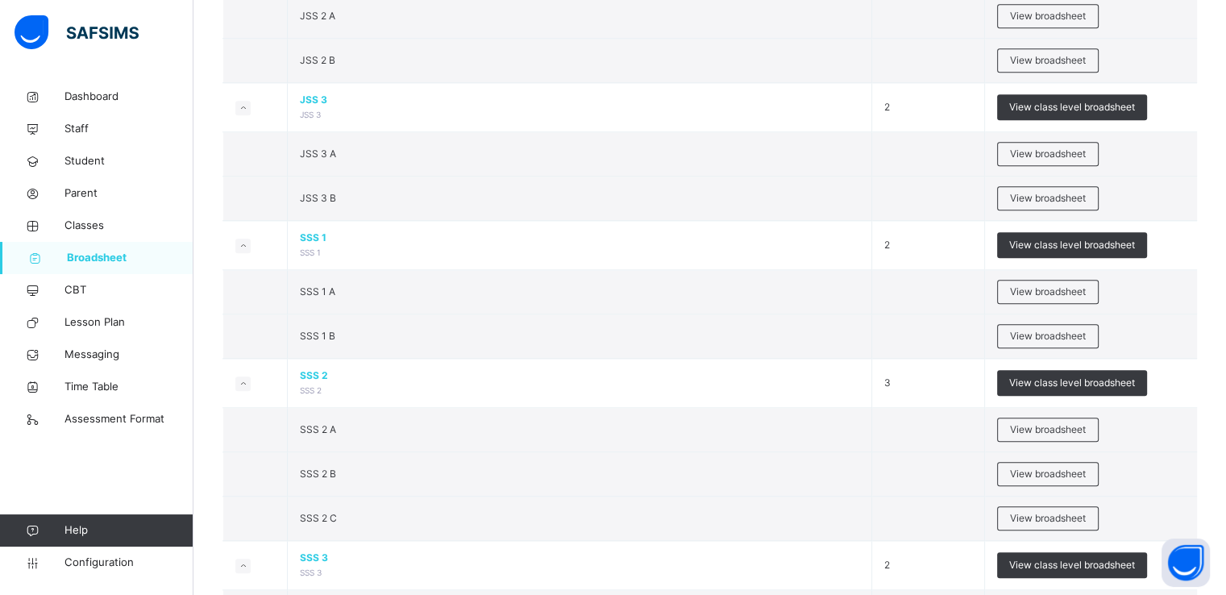
scroll to position [1641, 0]
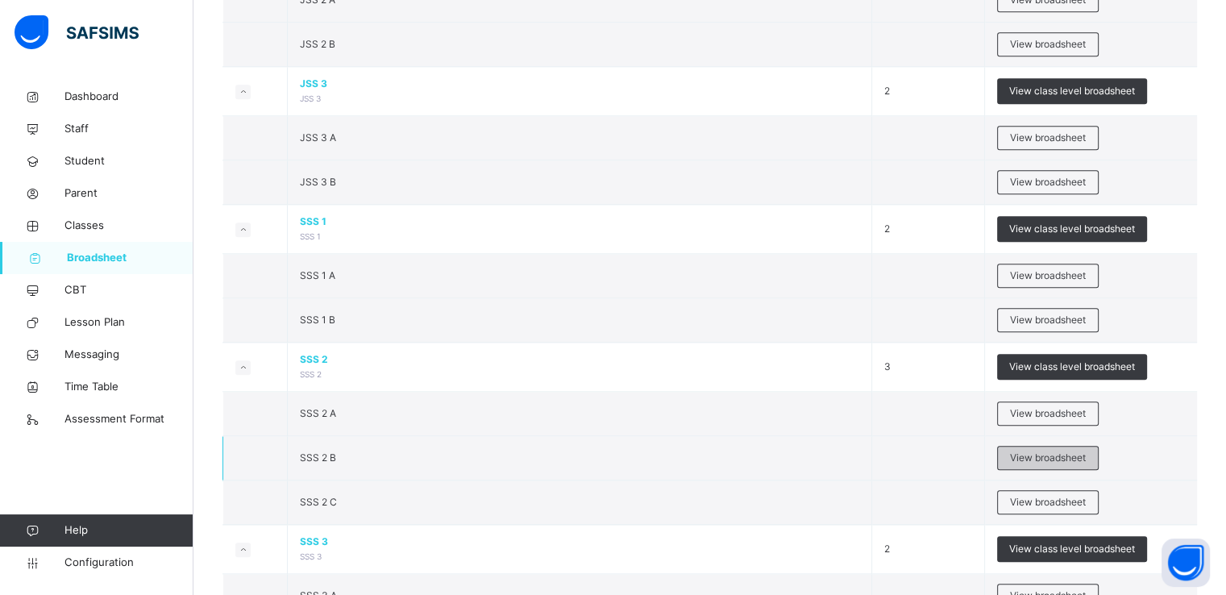
click at [1025, 450] on span "View broadsheet" at bounding box center [1048, 457] width 76 height 15
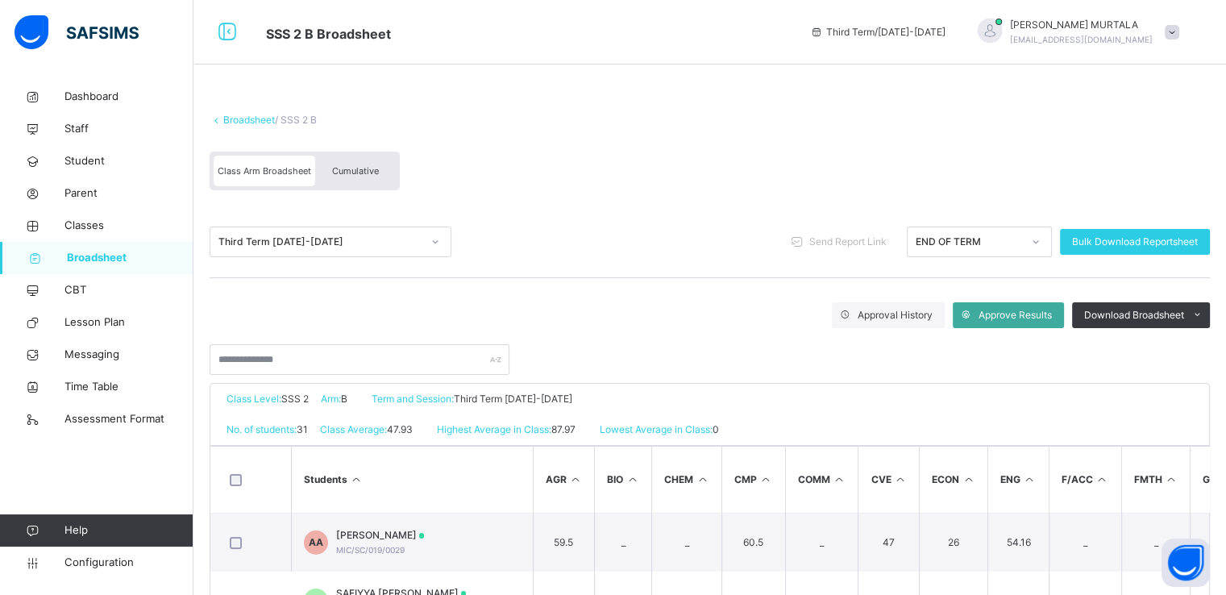
click at [353, 168] on span "Cumulative" at bounding box center [355, 170] width 47 height 11
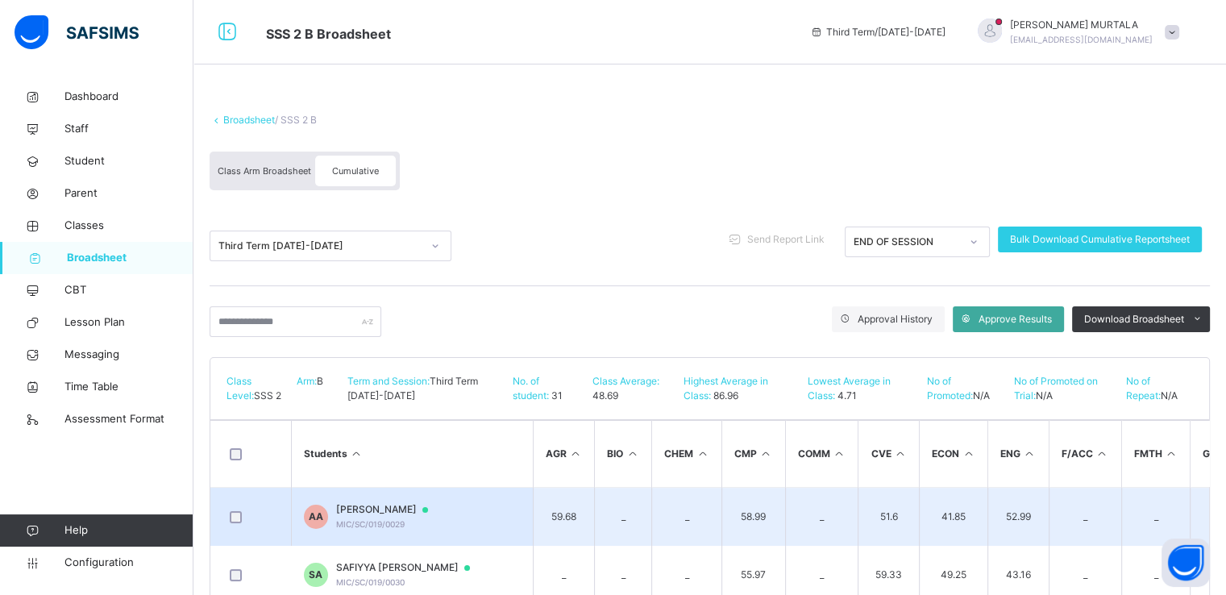
click at [379, 514] on span "[PERSON_NAME]" at bounding box center [389, 509] width 107 height 15
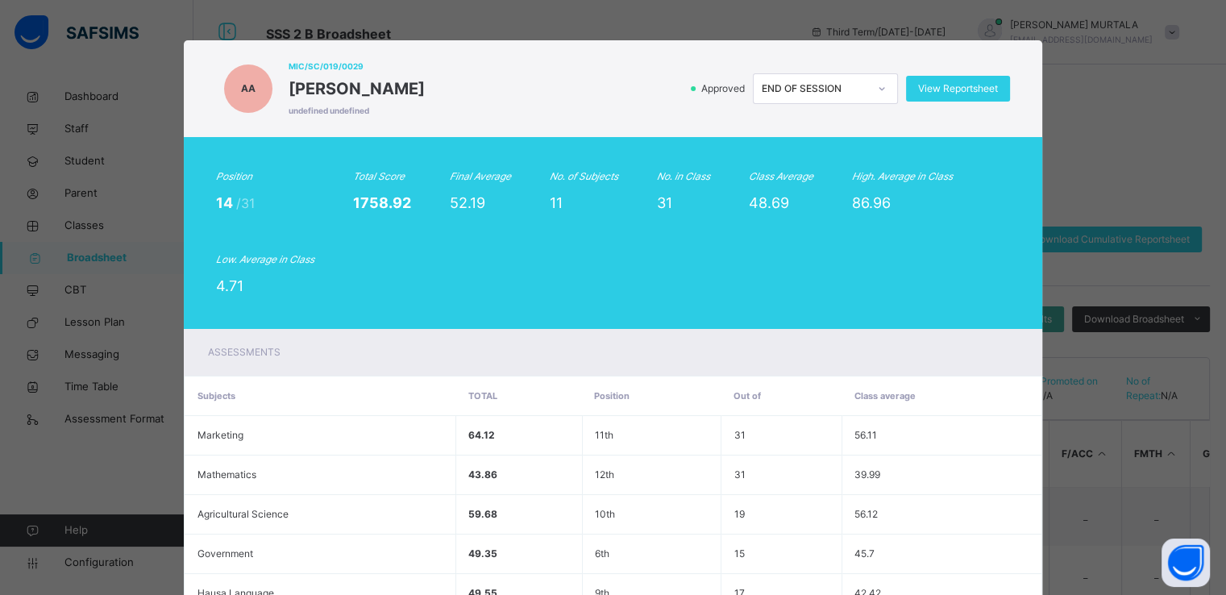
click at [151, 71] on div "AA MIC/SC/019/0029 AUWAL ABUBAKAR undefined undefined Approved END OF SESSION V…" at bounding box center [613, 297] width 1226 height 595
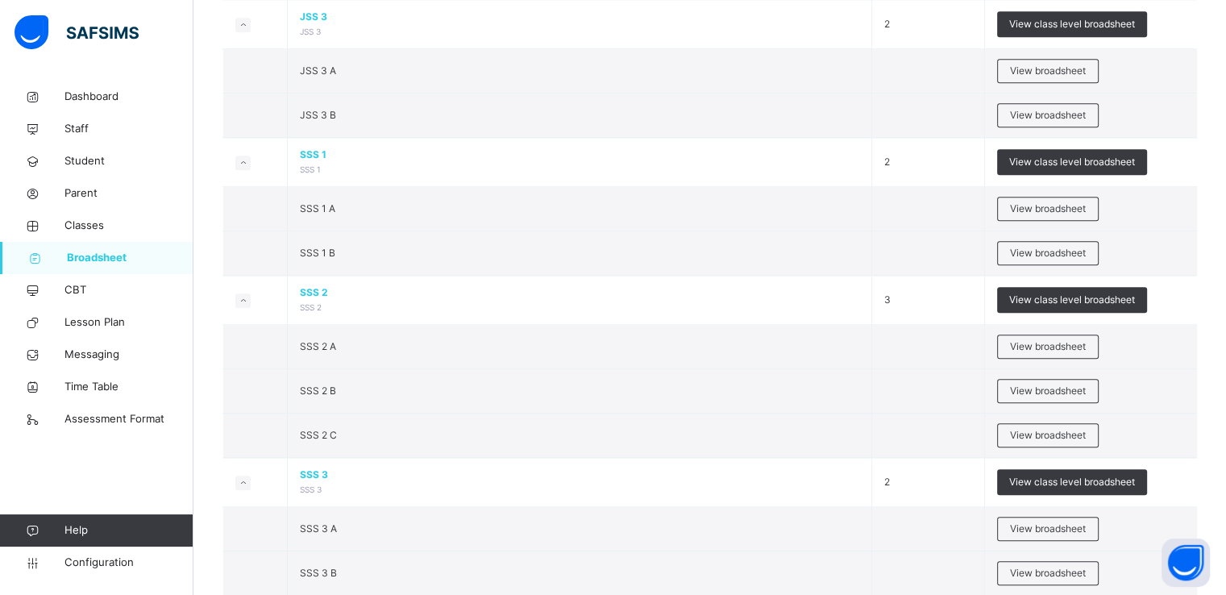
scroll to position [1715, 0]
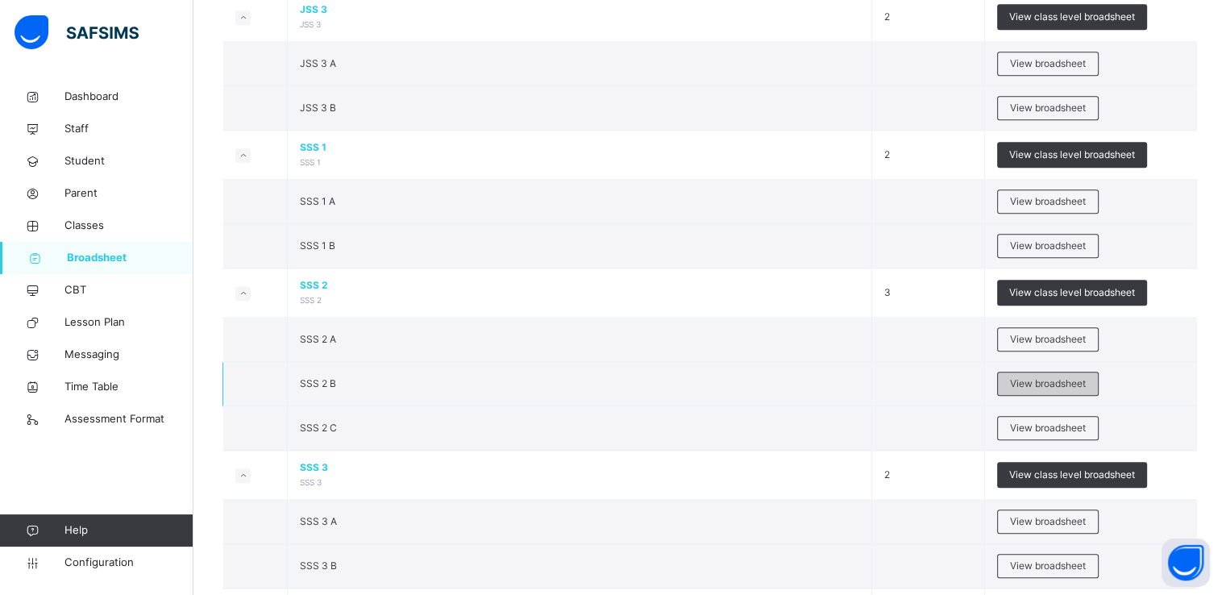
click at [1033, 379] on span "View broadsheet" at bounding box center [1048, 383] width 76 height 15
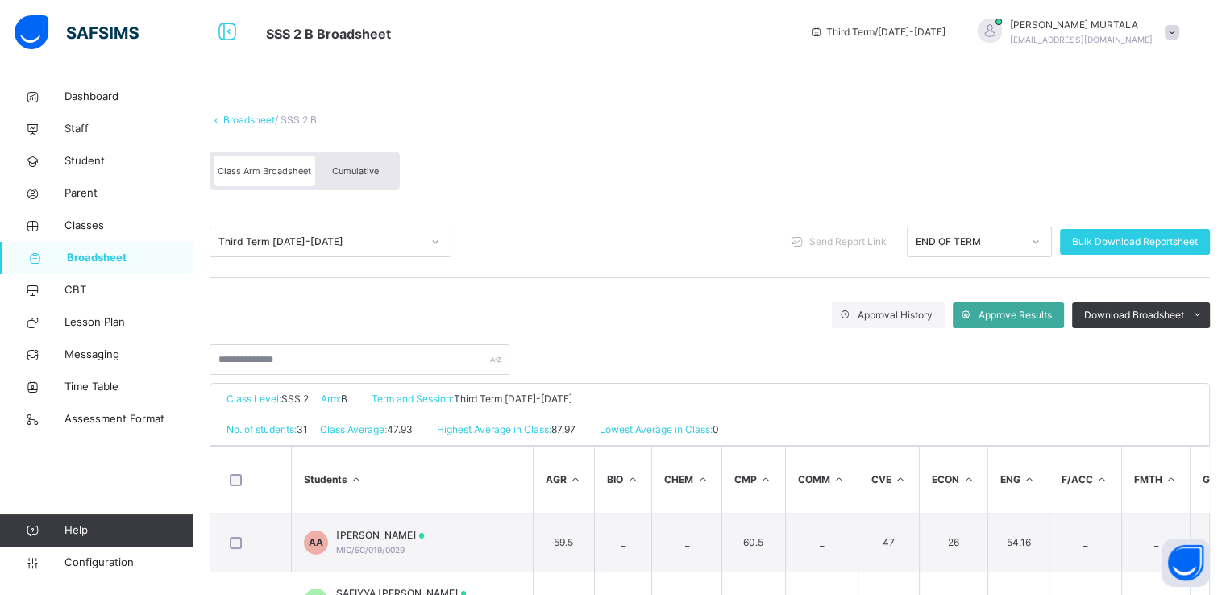
click at [608, 216] on div "Third Term [DATE]-[DATE] Send Report Link END OF TERM Bulk Download Reportsheet" at bounding box center [709, 242] width 1000 height 72
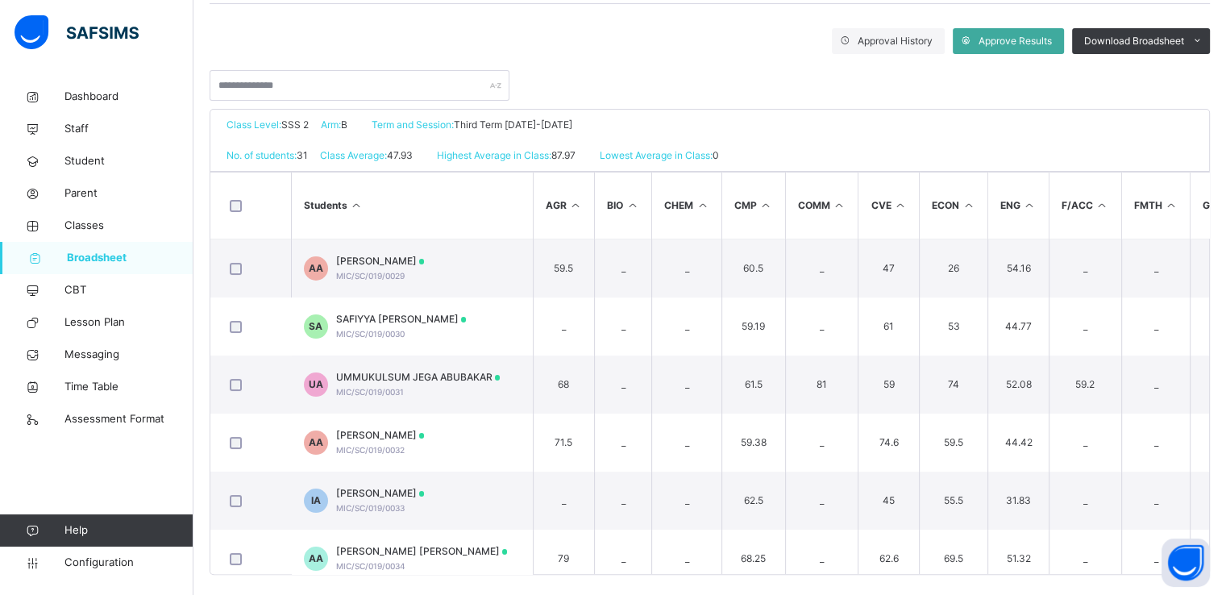
scroll to position [286, 0]
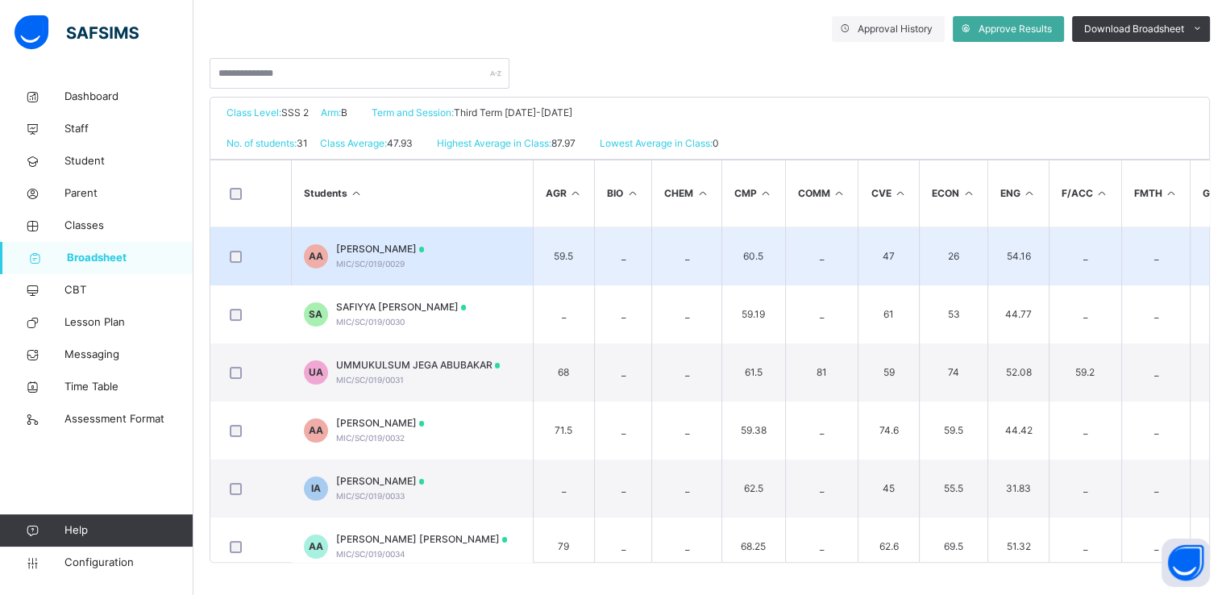
click at [377, 250] on span "[PERSON_NAME]" at bounding box center [380, 249] width 89 height 15
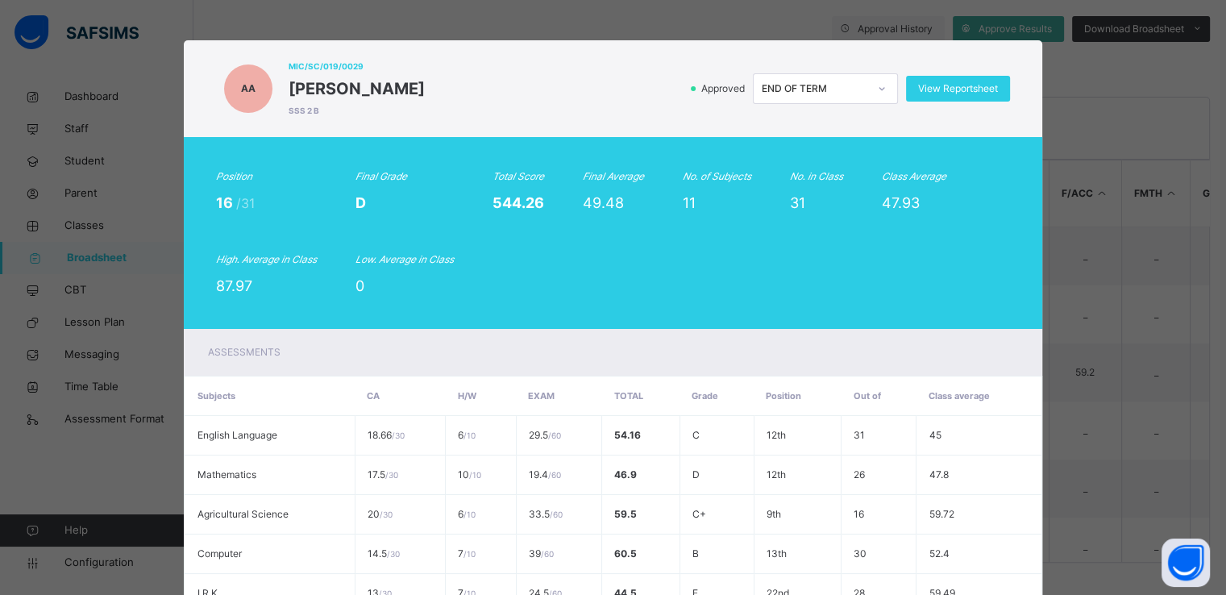
click at [114, 65] on div "AA MIC/SC/019/0029 [PERSON_NAME] SSS 2 B Approved END OF TERM View Reportsheet …" at bounding box center [613, 297] width 1226 height 595
click at [158, 58] on div "AA MIC/SC/019/0029 [PERSON_NAME] SSS 2 B Approved END OF TERM View Reportsheet …" at bounding box center [613, 297] width 1226 height 595
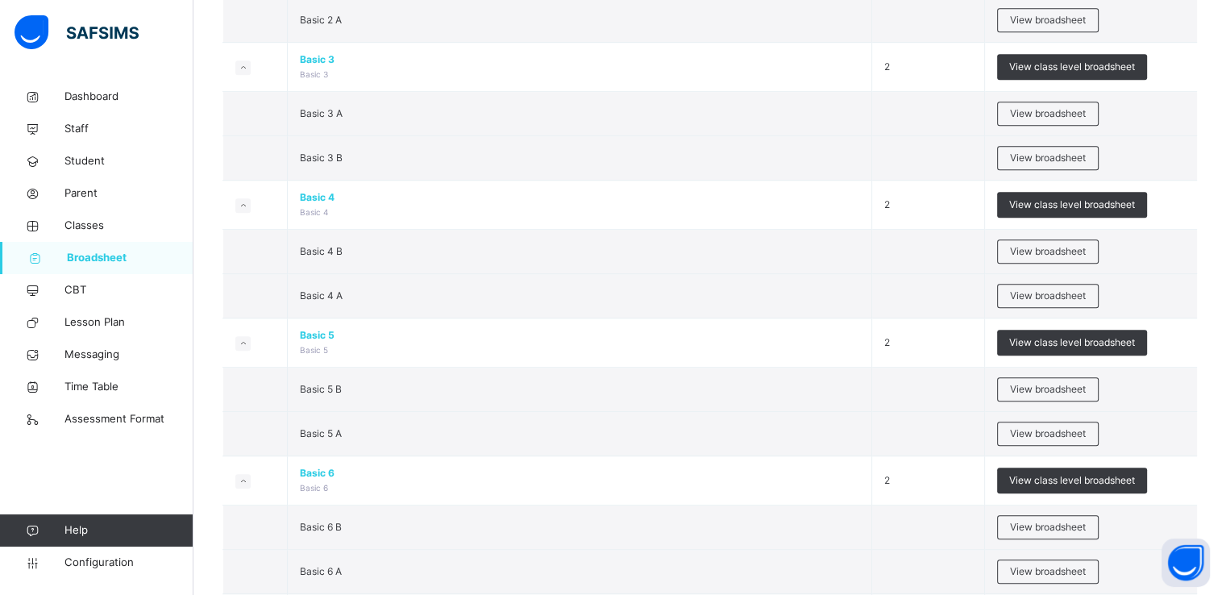
scroll to position [857, 0]
